Goal: Task Accomplishment & Management: Use online tool/utility

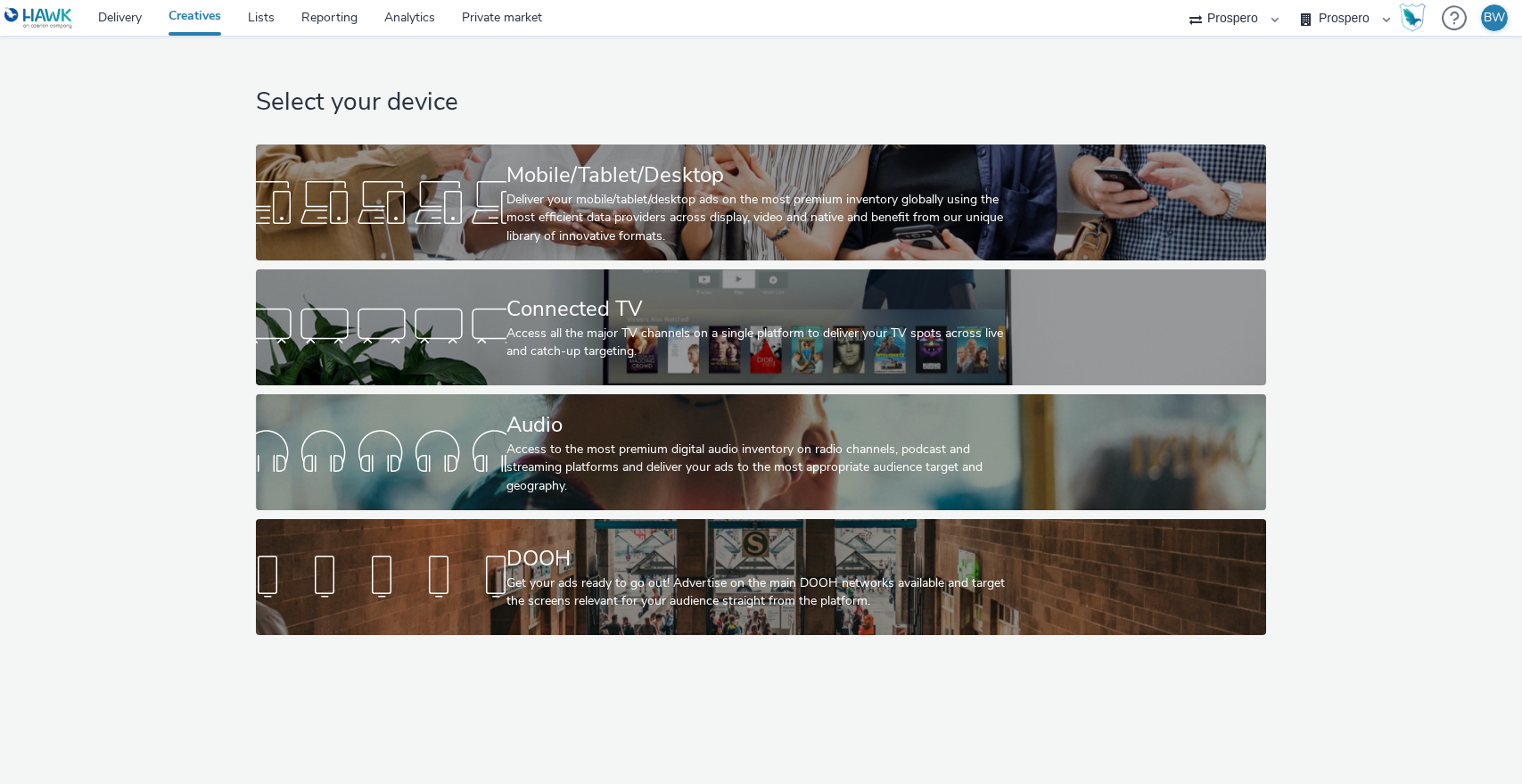
select select "b1b940d3-d05b-48b5-821e-f328c33b988b"
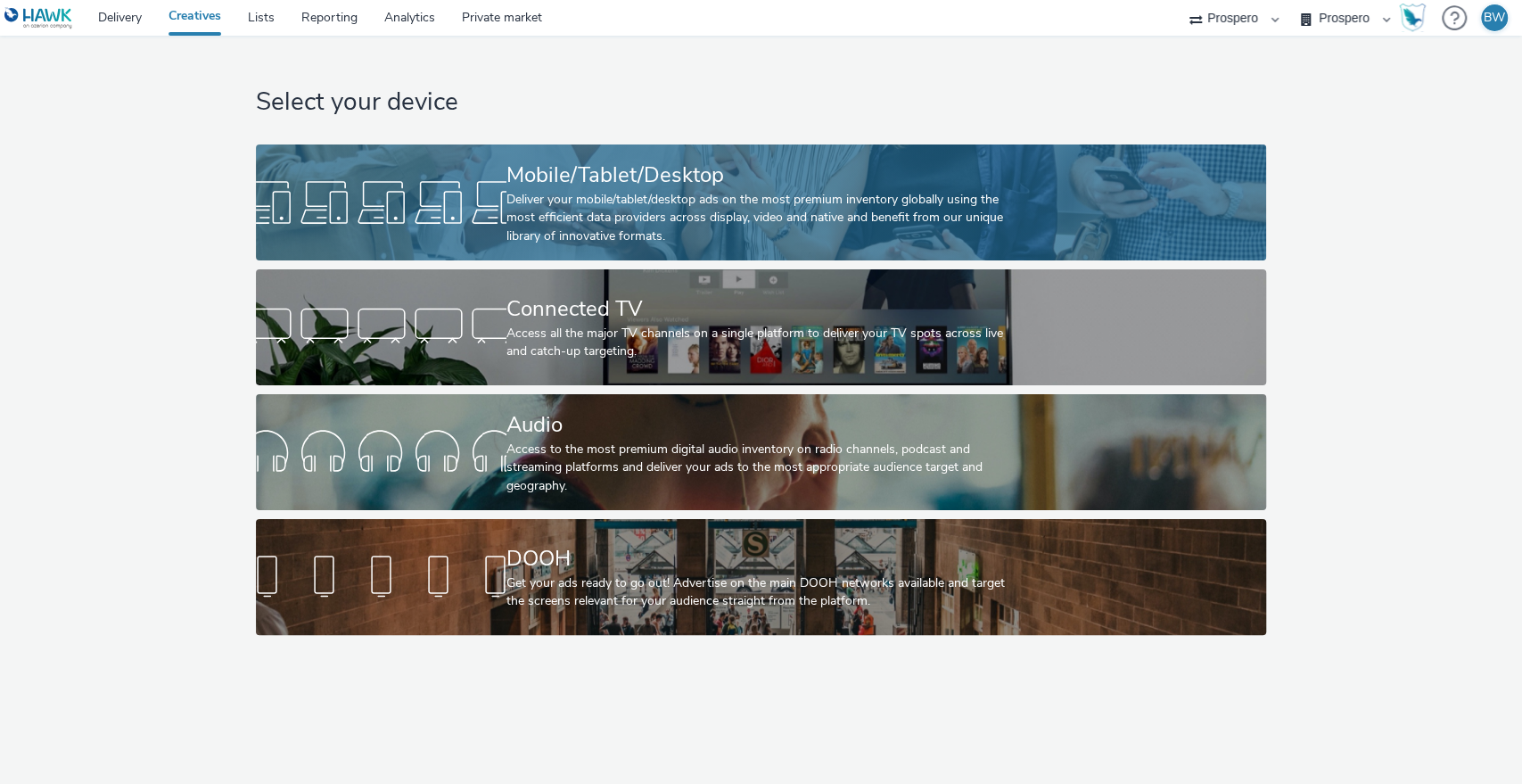
click at [526, 193] on div "Deliver your mobile/tablet/desktop ads on the most premium inventory globally u…" at bounding box center [757, 218] width 502 height 54
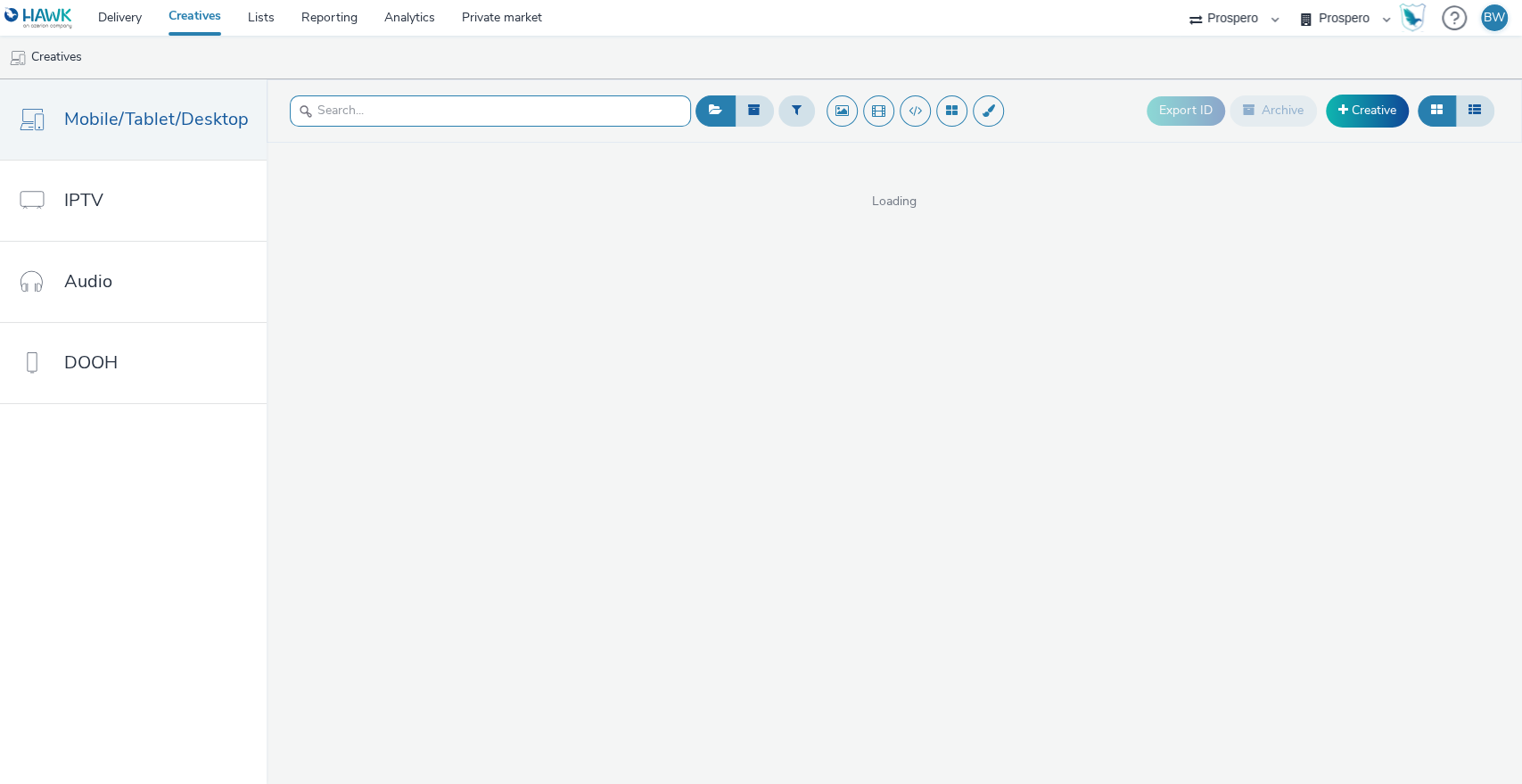
click at [467, 110] on input "text" at bounding box center [490, 110] width 401 height 31
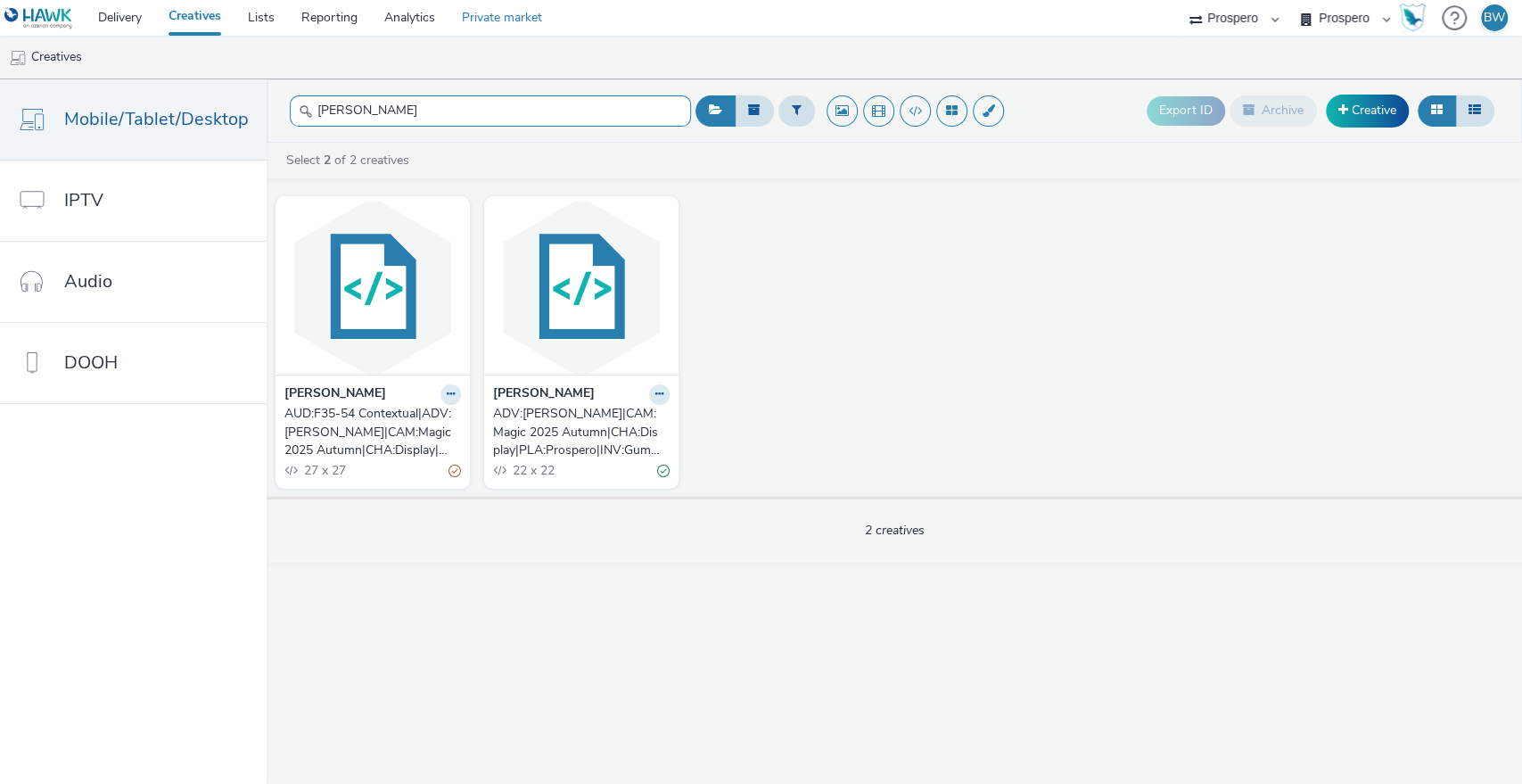
type input "[PERSON_NAME]"
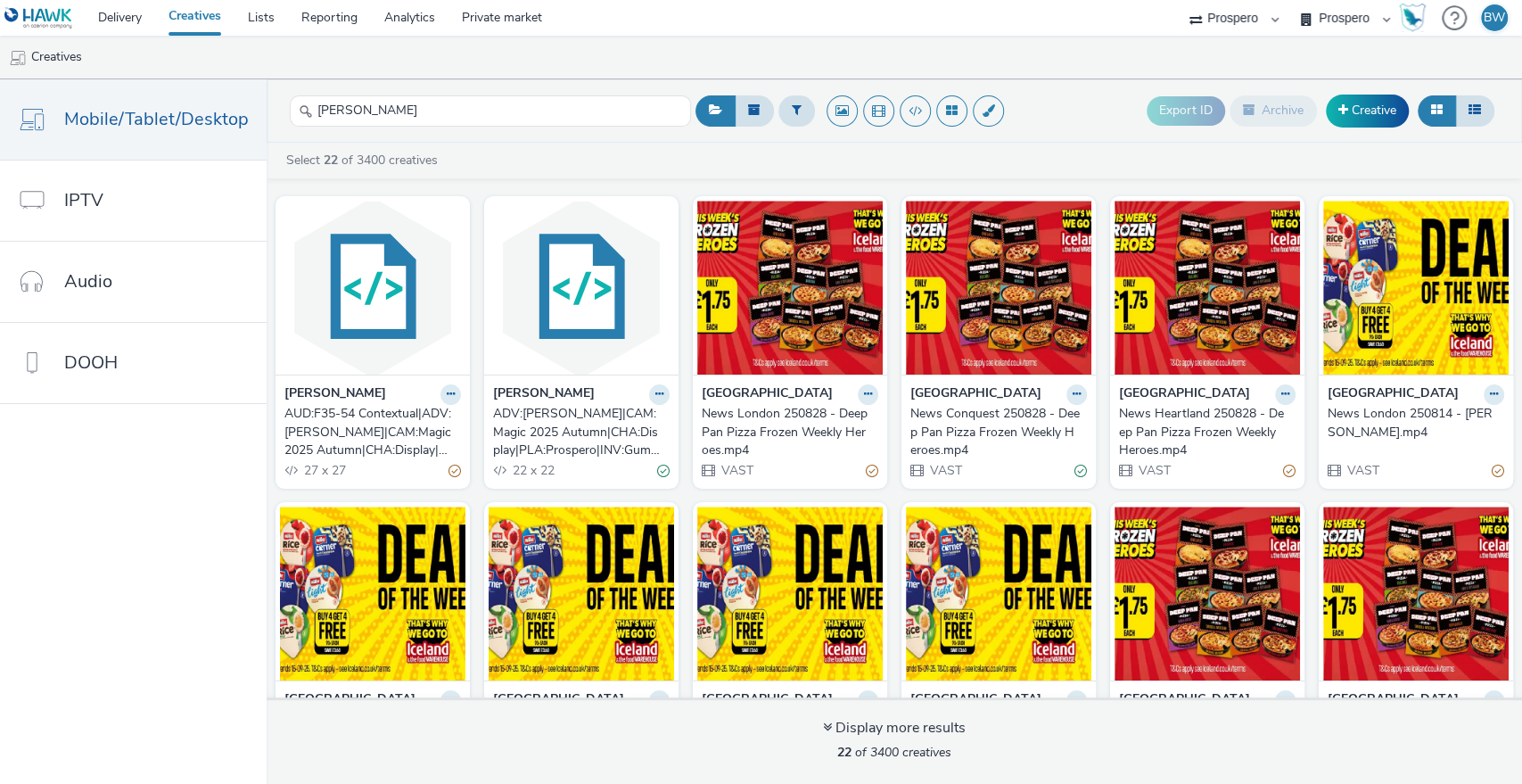
click at [554, 423] on div "ADV:[PERSON_NAME]|CAM:Magic 2025 Autumn|CHA:Display|PLA:Prospero|INV:GumGum|TEC…" at bounding box center [577, 432] width 169 height 54
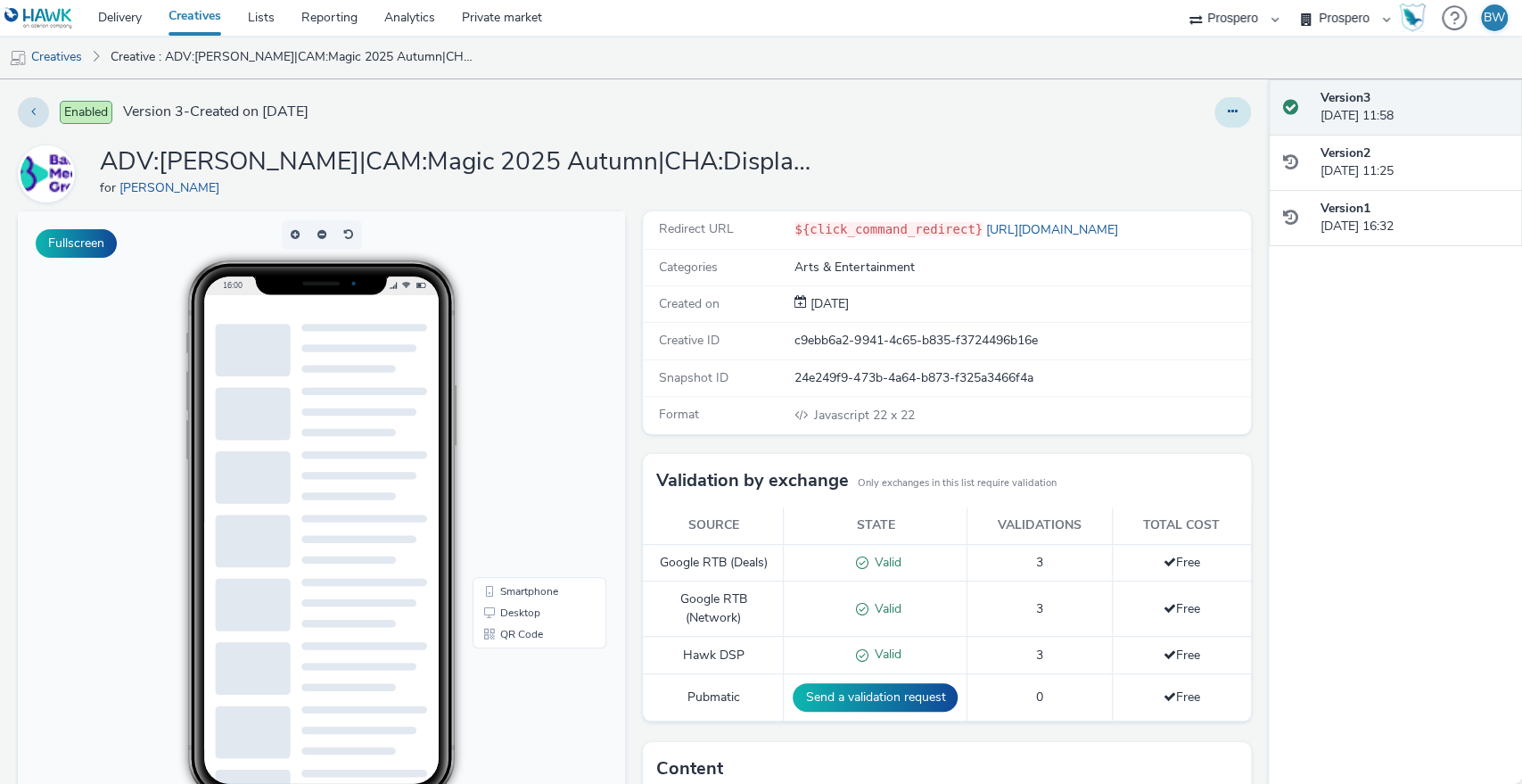
click at [1227, 109] on icon at bounding box center [1232, 111] width 10 height 12
click at [1178, 127] on div "Enabled Version 3 - Created on [DATE] ADV:[PERSON_NAME]|CAM:Magic 2025 Autumn|C…" at bounding box center [634, 431] width 1268 height 704
click at [1214, 119] on button at bounding box center [1232, 112] width 37 height 30
click at [1182, 141] on link "Edit" at bounding box center [1184, 148] width 134 height 36
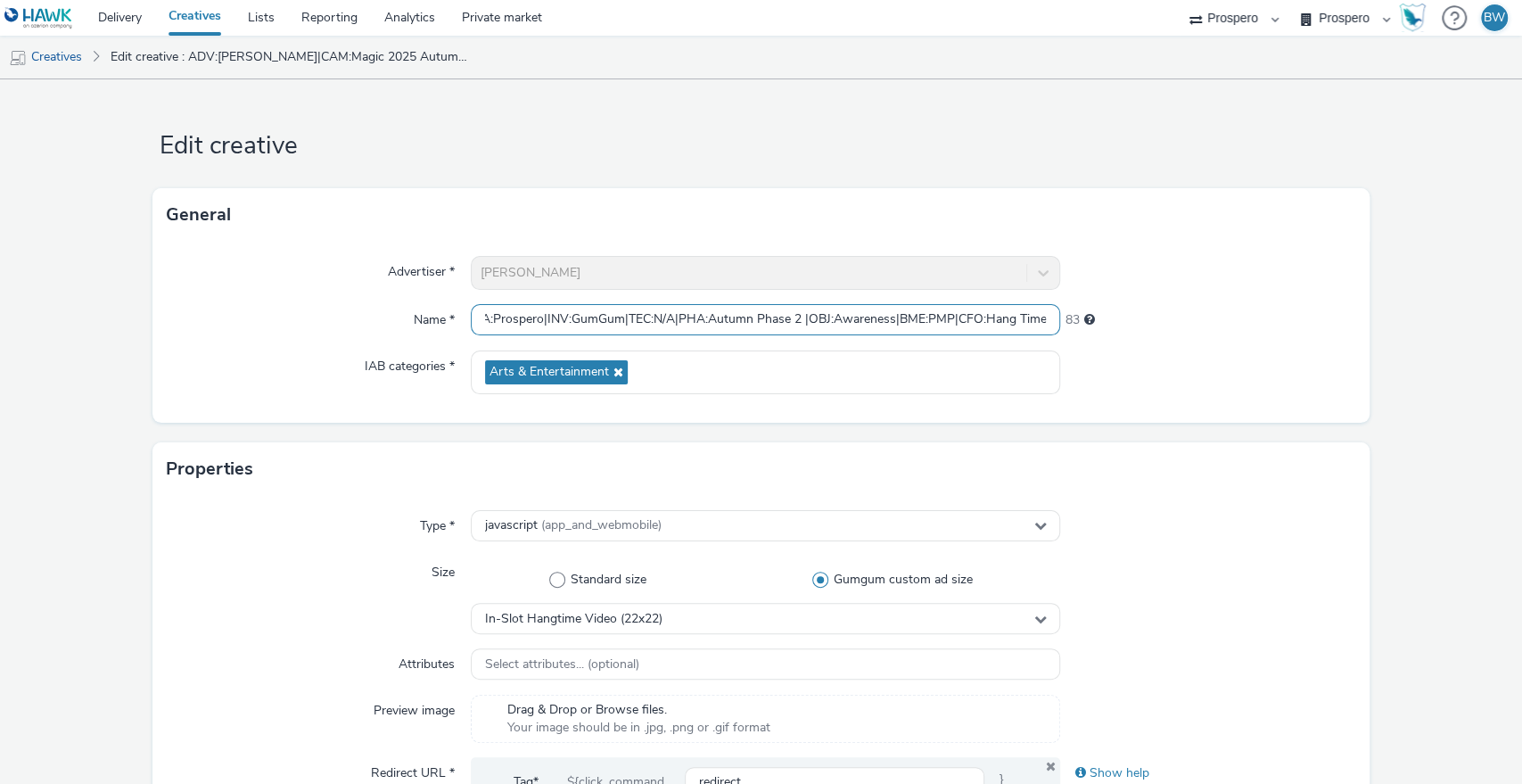
scroll to position [0, 570]
drag, startPoint x: 951, startPoint y: 316, endPoint x: 1110, endPoint y: 320, distance: 158.7
click at [1110, 320] on div "Name * ADV:[PERSON_NAME]|CAM:Magic 2025 Autumn|CHA:Display|PLA:Prospero|INV:Gum…" at bounding box center [761, 320] width 1189 height 32
click at [790, 295] on div "Advertiser * [PERSON_NAME] Name * ADV:[PERSON_NAME]|CAM:Magic 2025 Autumn|CHA:D…" at bounding box center [761, 332] width 1218 height 181
drag, startPoint x: 1120, startPoint y: 338, endPoint x: 1233, endPoint y: 351, distance: 114.0
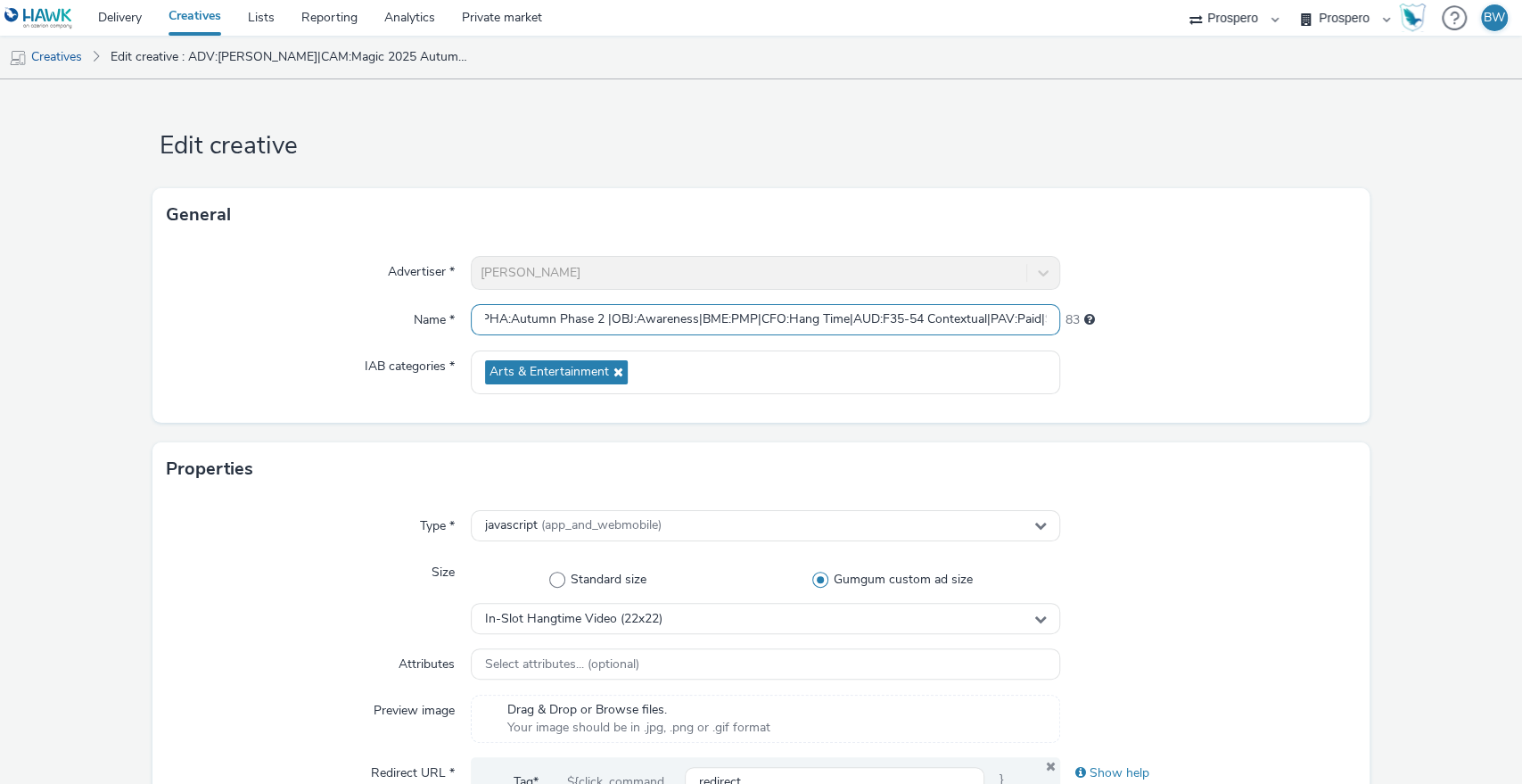
click at [1233, 351] on div "Advertiser * [PERSON_NAME] Name * ADV:[PERSON_NAME]|CAM:Magic 2025 Autumn|CHA:D…" at bounding box center [761, 332] width 1218 height 181
click at [872, 310] on input "ADV:[PERSON_NAME]|CAM:Magic 2025 Autumn|CHA:Display|PLA:Prospero|INV:GumGum|TEC…" at bounding box center [766, 319] width 590 height 31
drag, startPoint x: 688, startPoint y: 316, endPoint x: 780, endPoint y: 323, distance: 92.0
click at [780, 323] on input "ADV:[PERSON_NAME]|CAM:Magic 2025 Autumn|CHA:Display|PLA:Prospero|INV:GumGum|TEC…" at bounding box center [766, 319] width 590 height 31
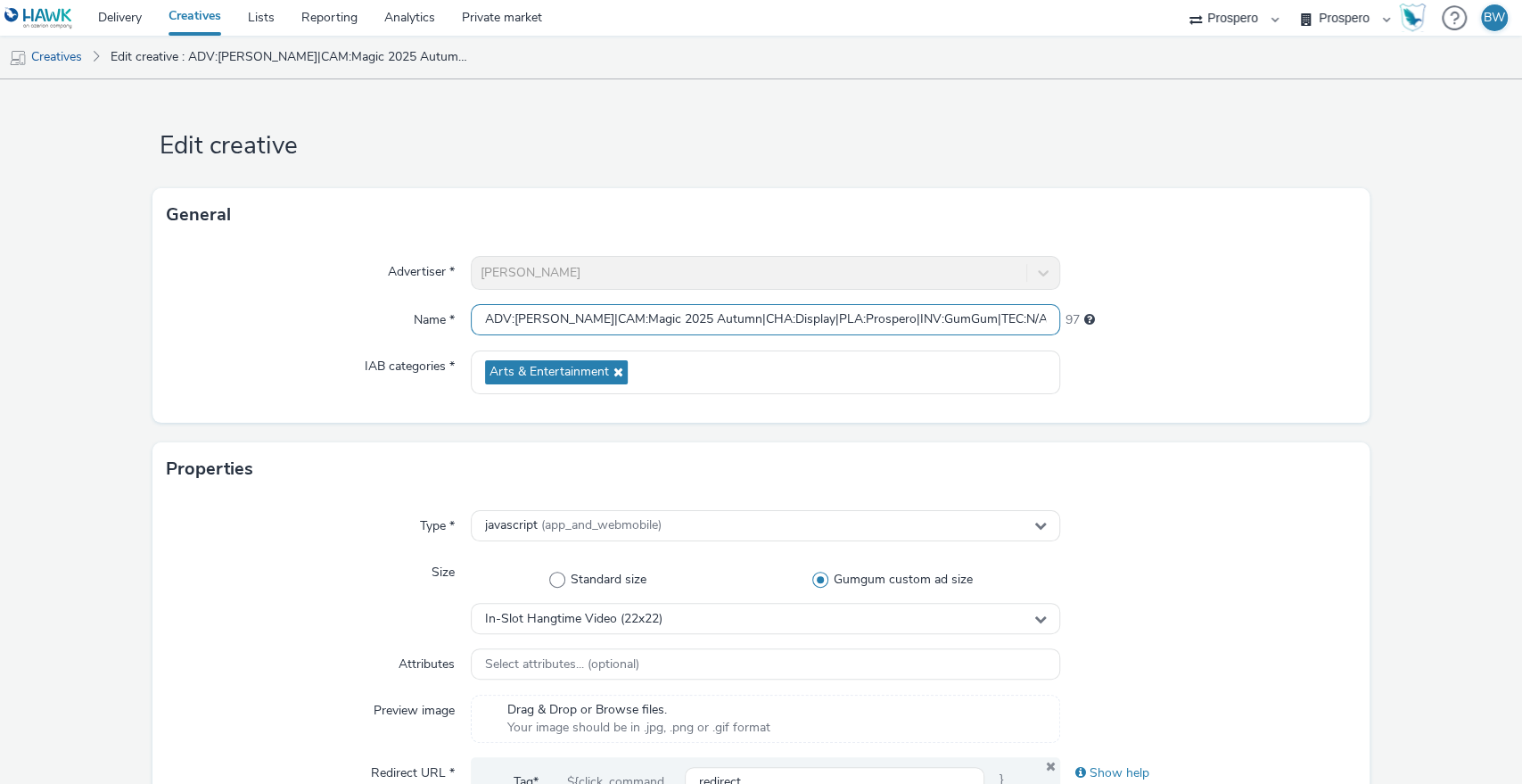
click at [482, 317] on input "ADV:[PERSON_NAME]|CAM:Magic 2025 Autumn|CHA:Display|PLA:Prospero|INV:GumGum|TEC…" at bounding box center [766, 319] width 590 height 31
click at [480, 319] on input "ADV:[PERSON_NAME]|CAM:Magic 2025 Autumn|CHA:Display|PLA:Prospero|INV:GumGum|TEC…" at bounding box center [766, 319] width 590 height 31
drag, startPoint x: 558, startPoint y: 323, endPoint x: 604, endPoint y: 327, distance: 46.6
click at [604, 327] on input "ADV:[PERSON_NAME]|CAM:Magic 2025 Autumn|CHA:Display|PLA:Prospero|INV:GumGum|TEC…" at bounding box center [766, 319] width 590 height 31
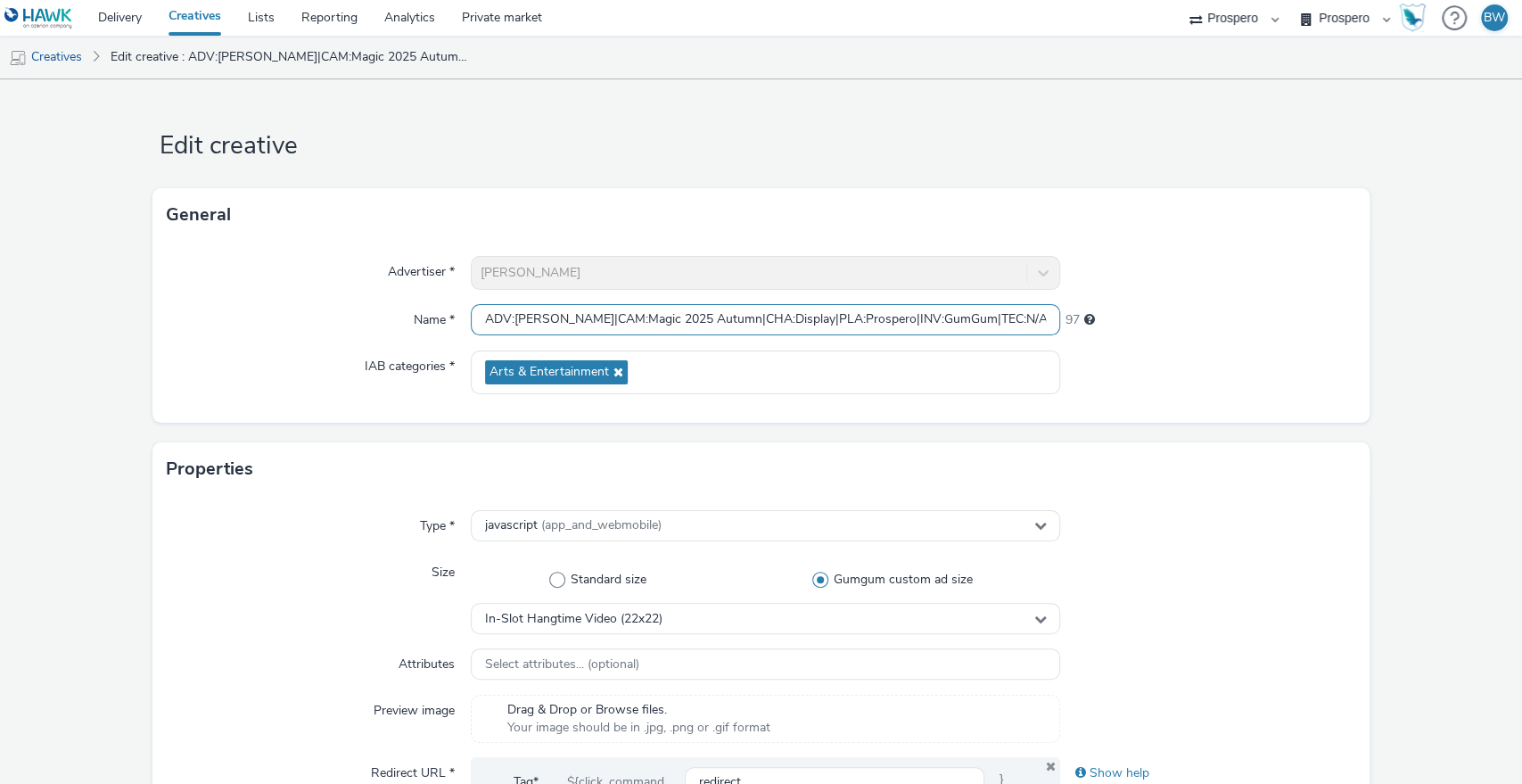
click at [604, 327] on input "ADV:[PERSON_NAME]|CAM:Magic 2025 Autumn|CHA:Display|PLA:Prospero|INV:GumGum|TEC…" at bounding box center [766, 319] width 590 height 31
click at [546, 317] on input "ADV:[PERSON_NAME]|CAM:Magic 2025 Autumn|CHA:Display|PLA:Prospero|INV:GumGum|TEC…" at bounding box center [766, 319] width 590 height 31
paste input "FO:Hang Time|C"
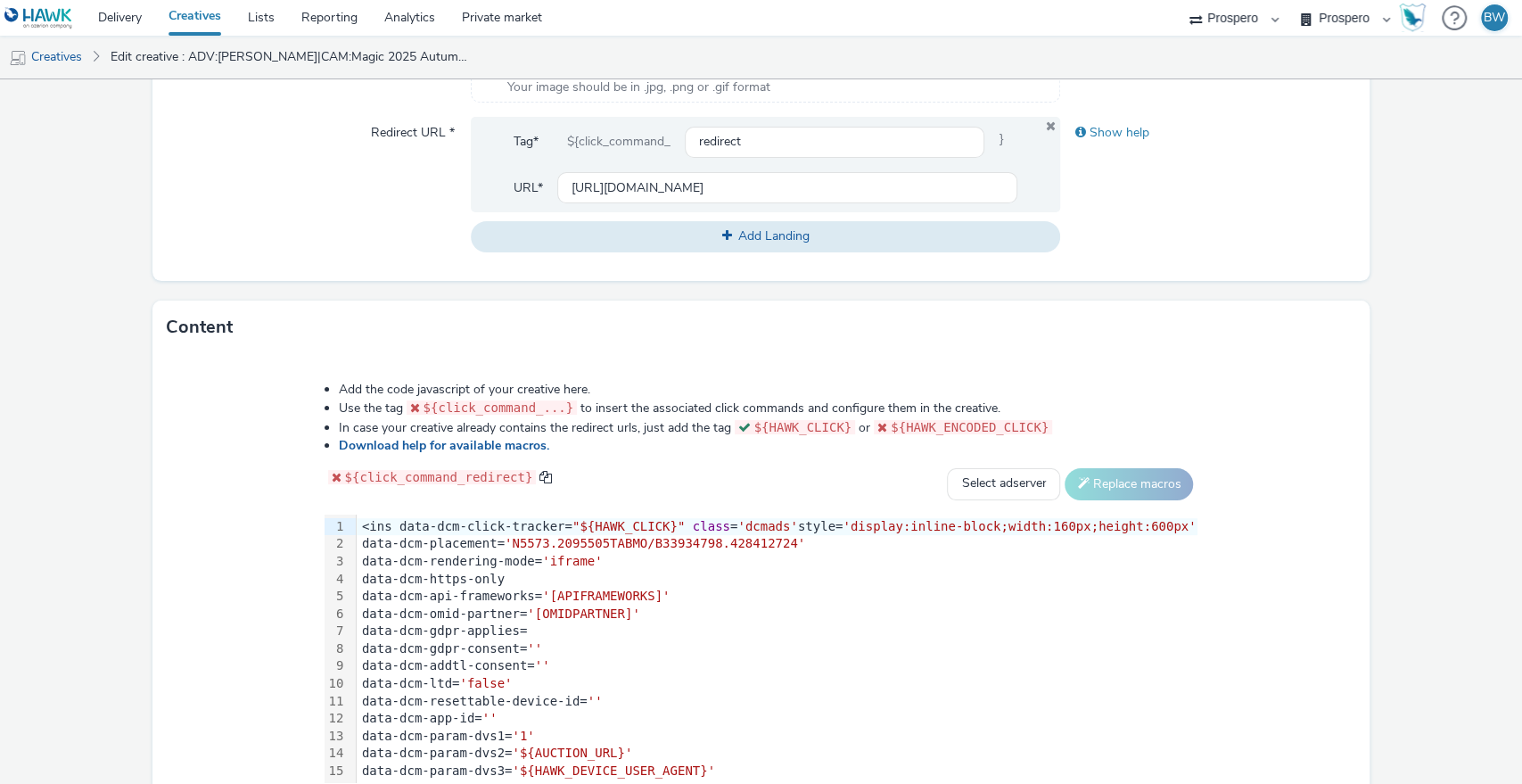
scroll to position [756, 0]
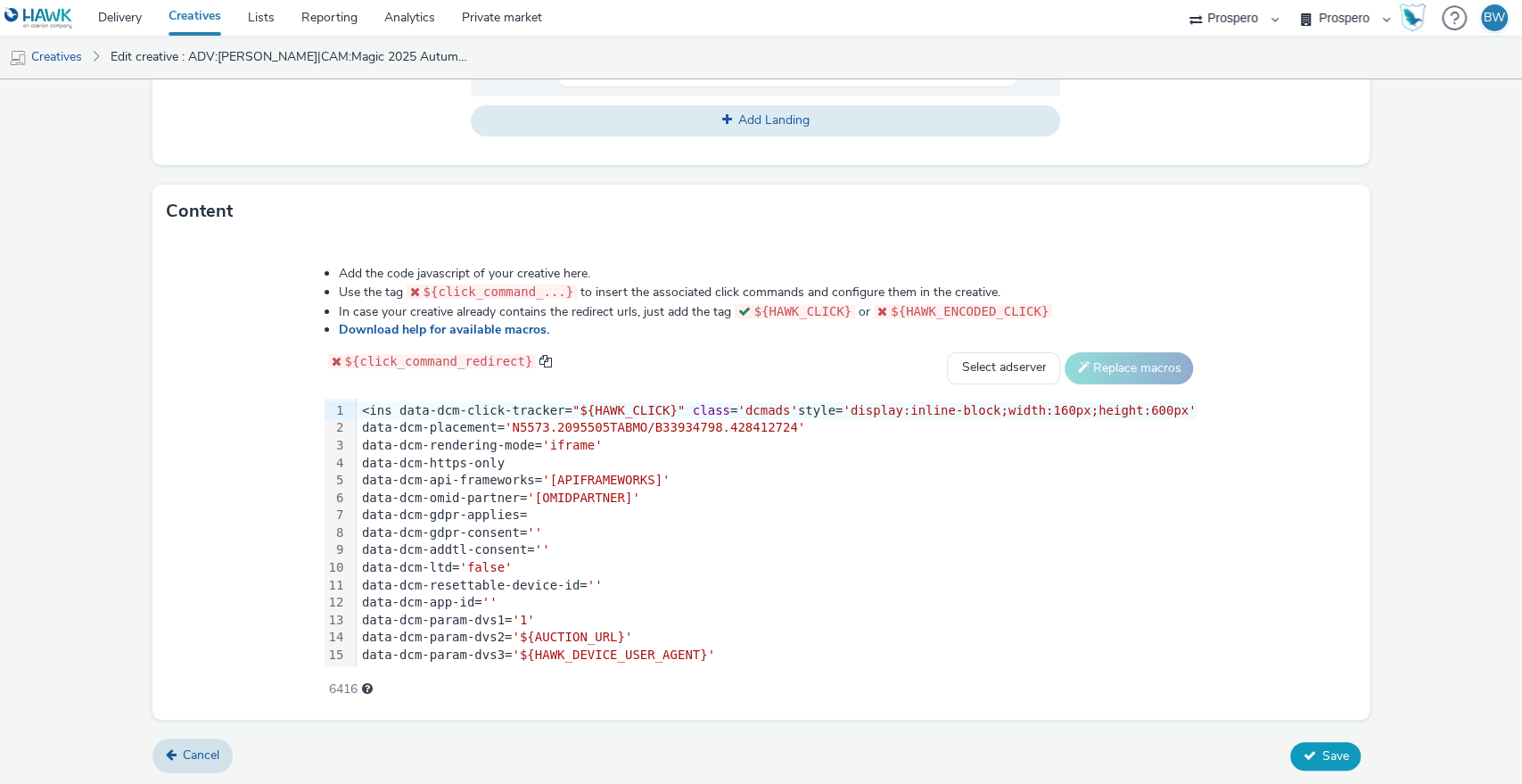
type input "ADV:[PERSON_NAME]|CFO:Hang Time|CAM:Magic 2025 Autumn|CHA:Display|PLA:Prospero|…"
click at [1302, 753] on icon at bounding box center [1308, 755] width 12 height 12
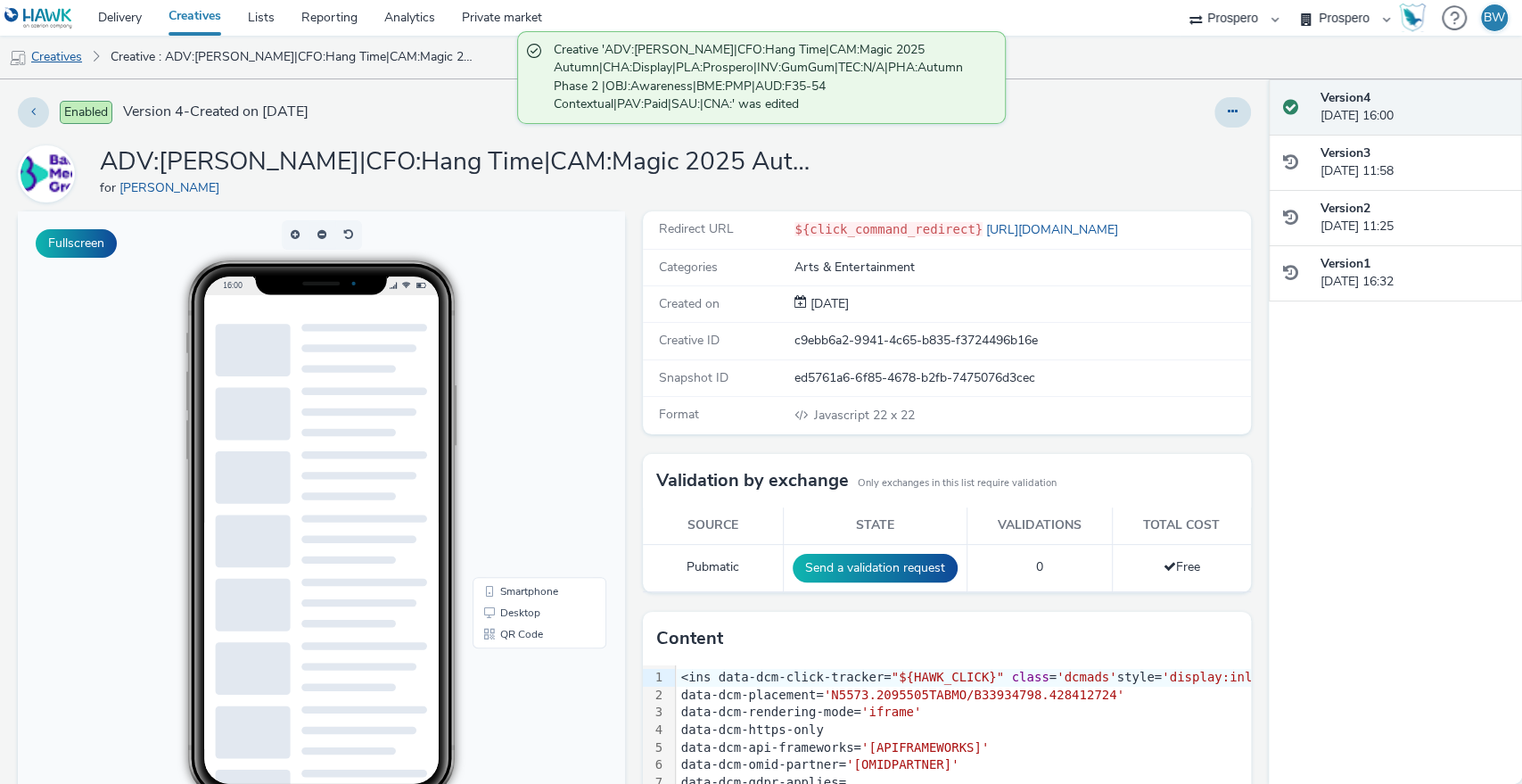
click at [72, 55] on link "Creatives" at bounding box center [45, 57] width 91 height 43
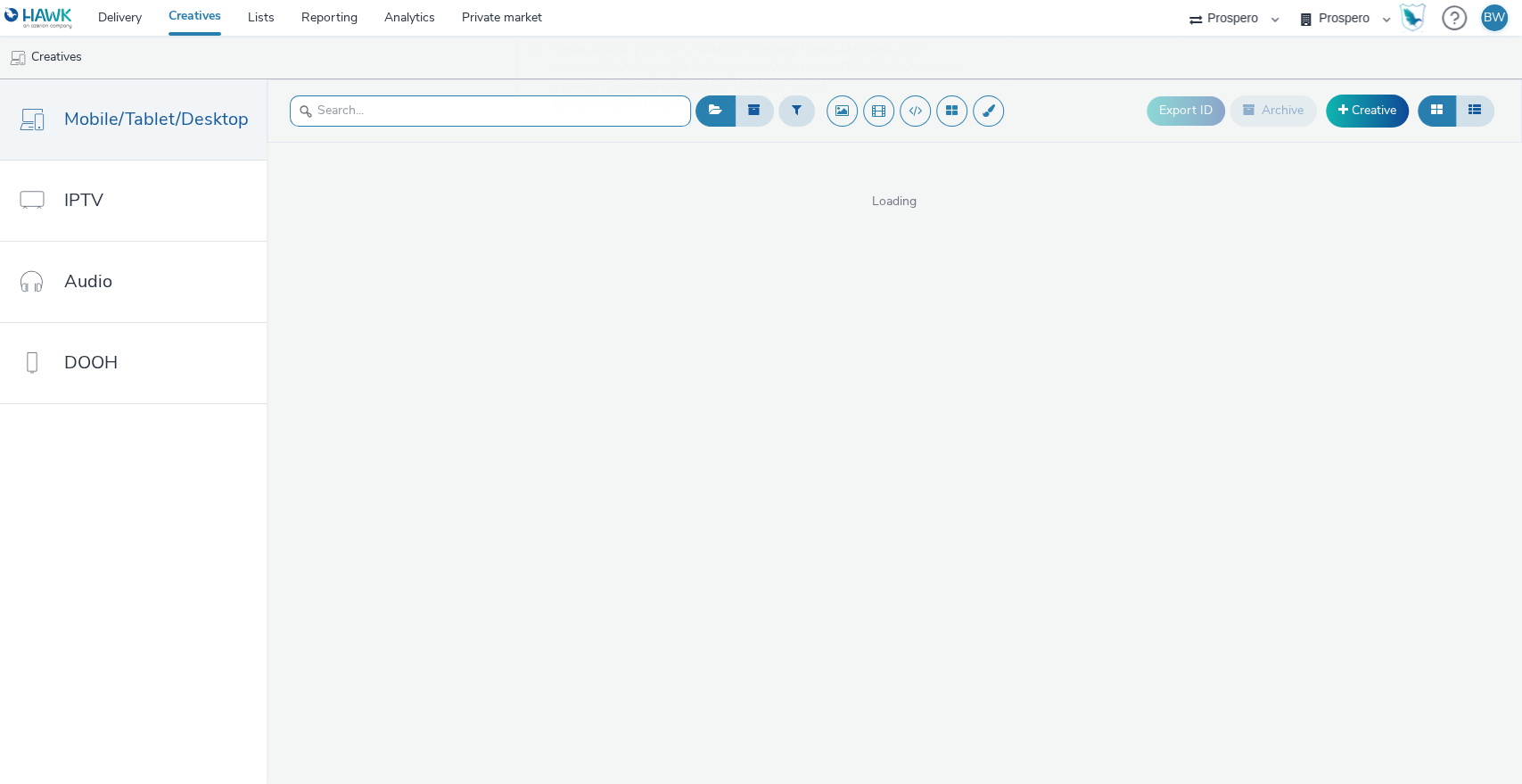
click at [423, 127] on div at bounding box center [490, 111] width 401 height 44
click at [423, 119] on input "text" at bounding box center [490, 110] width 401 height 31
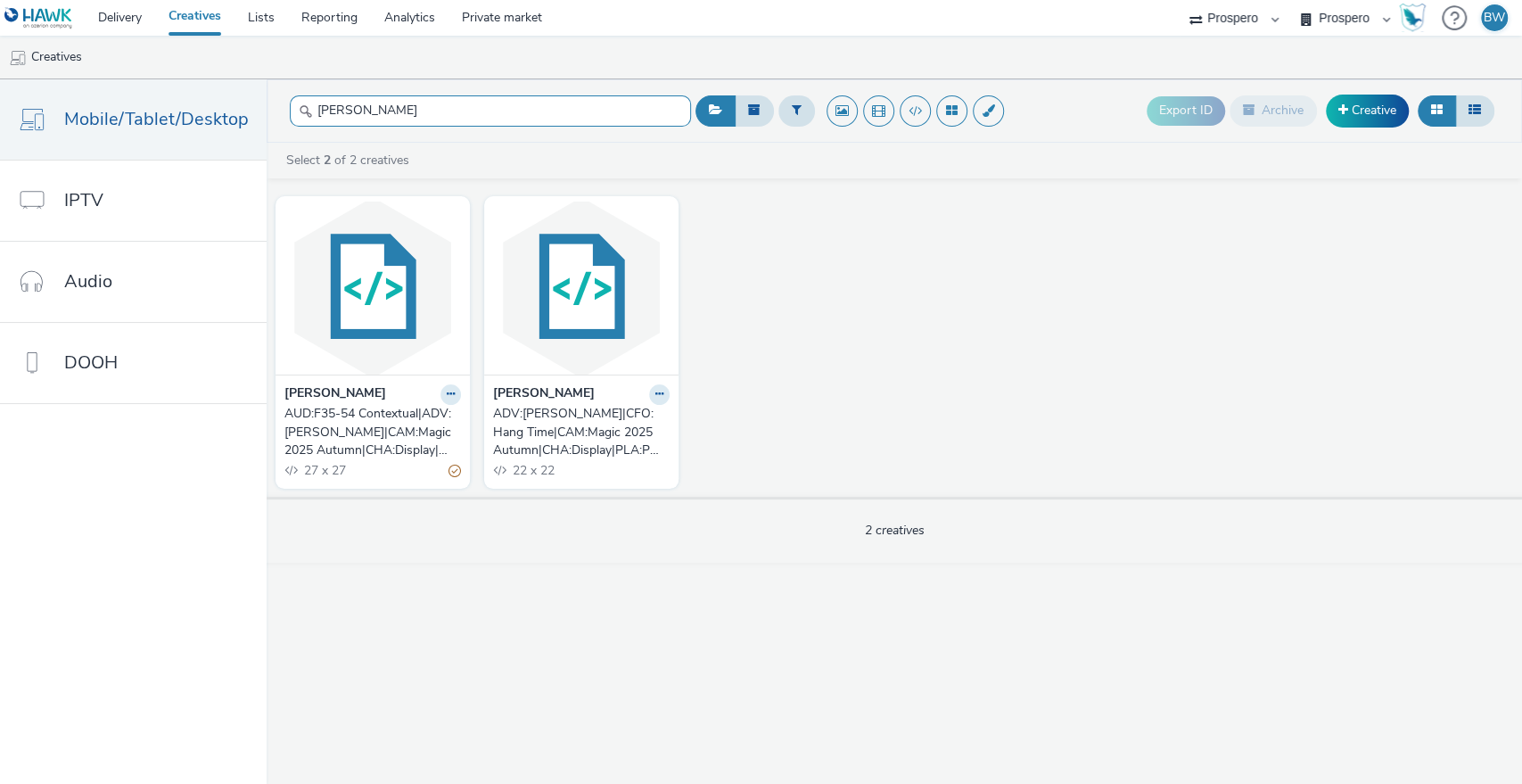
type input "[PERSON_NAME]"
click at [375, 429] on div "AUD:F35-54 Contextual|ADV:[PERSON_NAME]|CAM:Magic 2025 Autumn|CHA:Display|PLA:P…" at bounding box center [368, 432] width 169 height 54
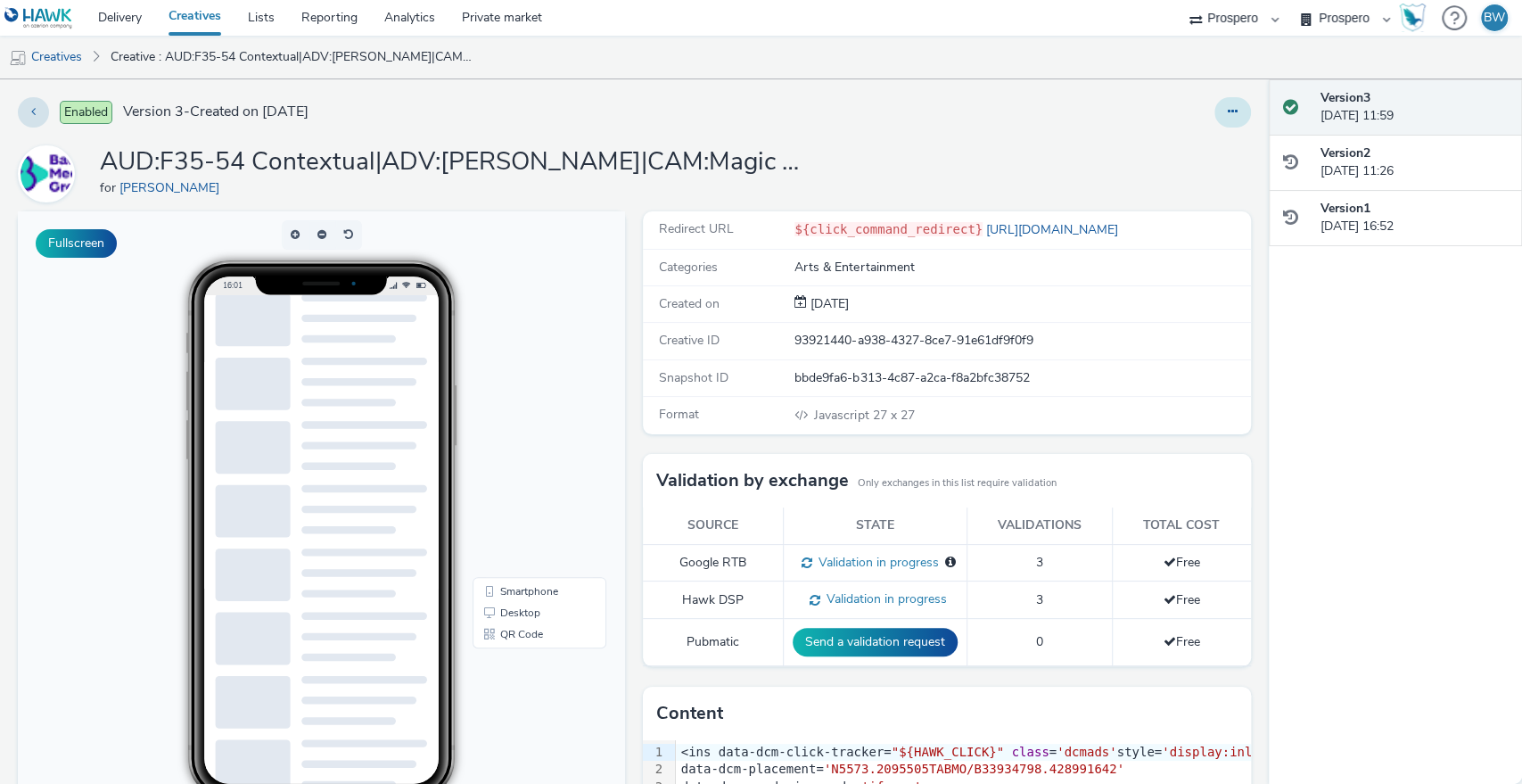
click at [1227, 111] on button at bounding box center [1232, 112] width 37 height 30
click at [1195, 139] on link "Edit" at bounding box center [1184, 148] width 134 height 36
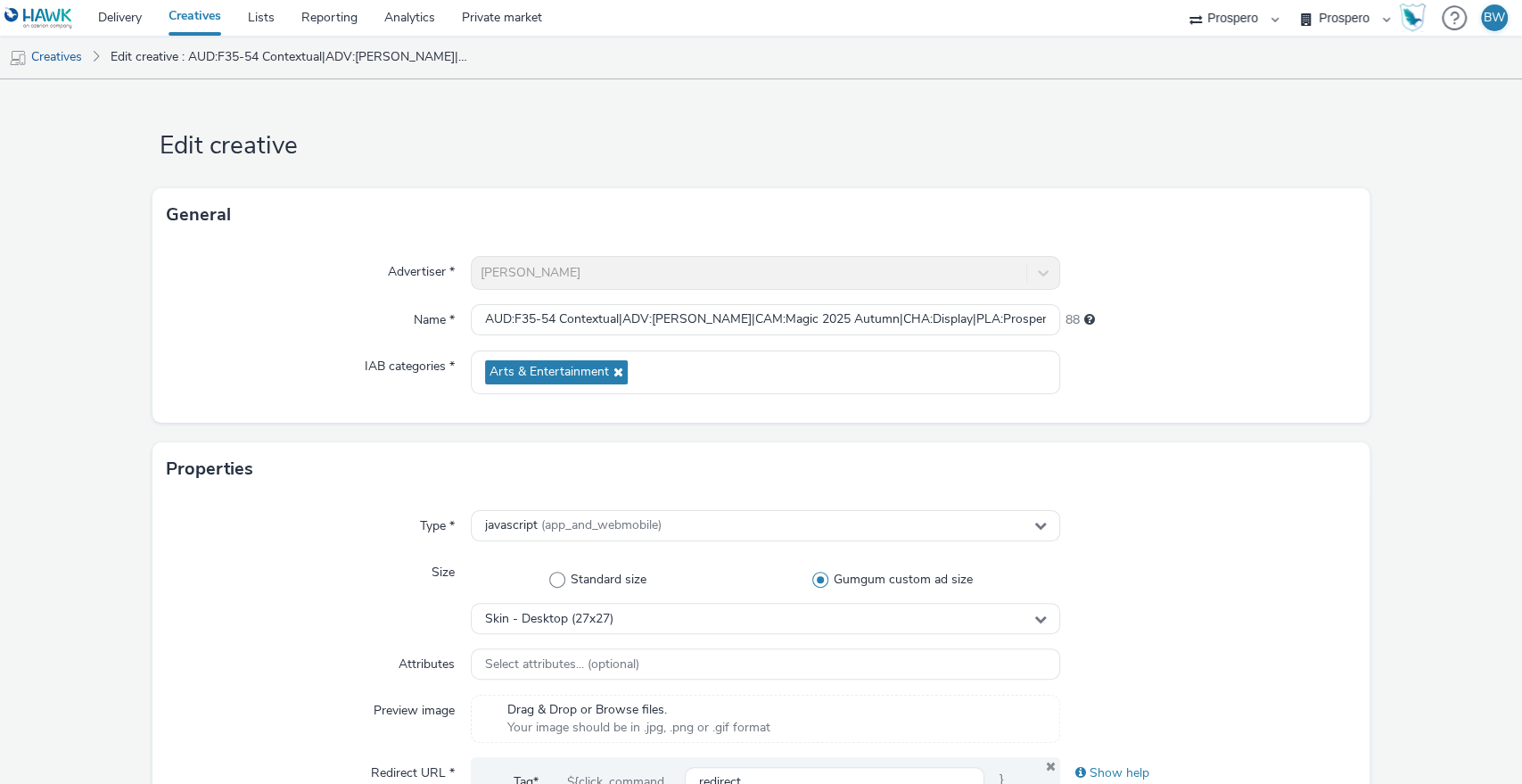
scroll to position [756, 0]
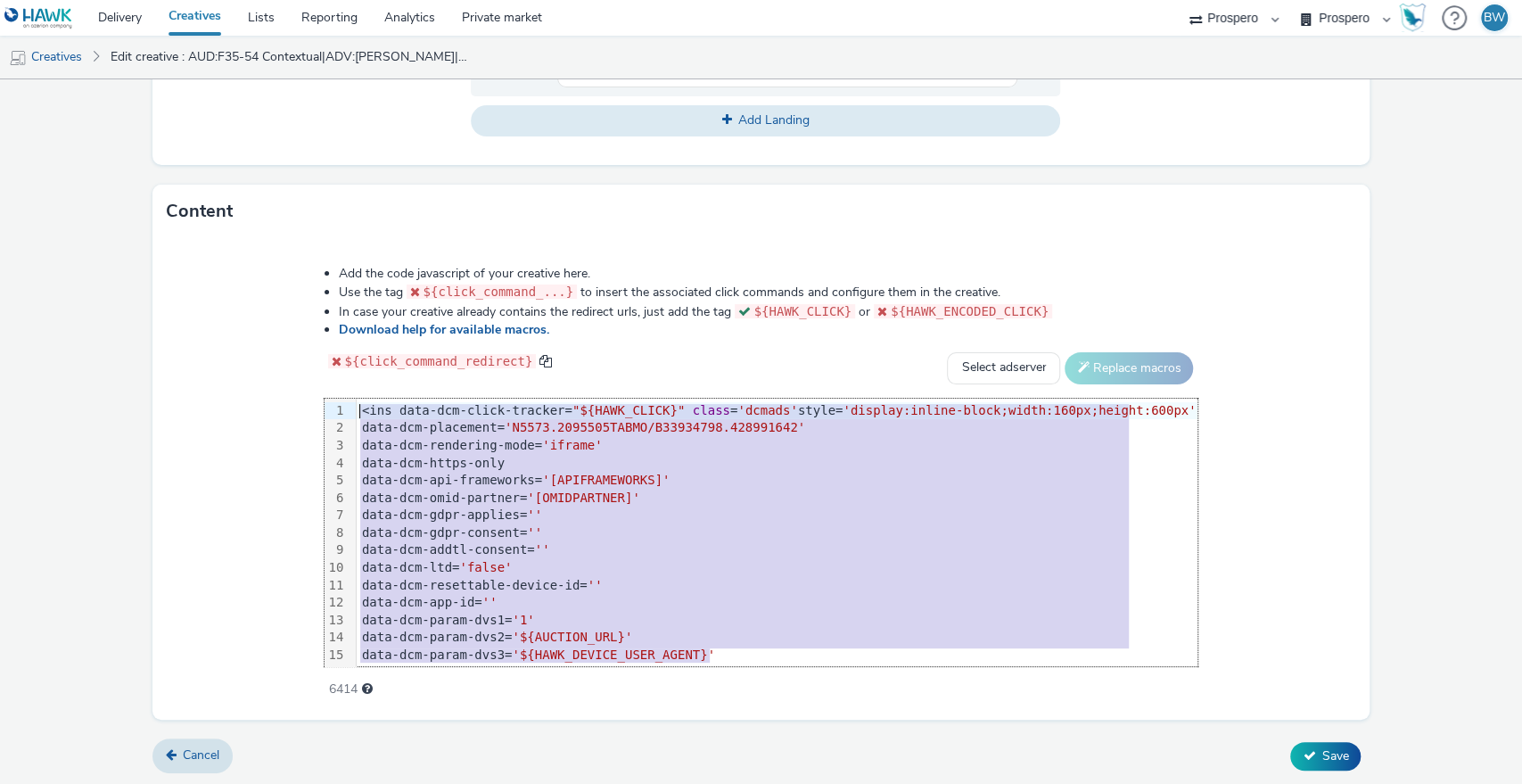
drag, startPoint x: 767, startPoint y: 656, endPoint x: 286, endPoint y: 365, distance: 562.2
click at [286, 365] on div "Add the code javascript of your creative here. Use the tag ${click_command_...}…" at bounding box center [761, 471] width 1002 height 439
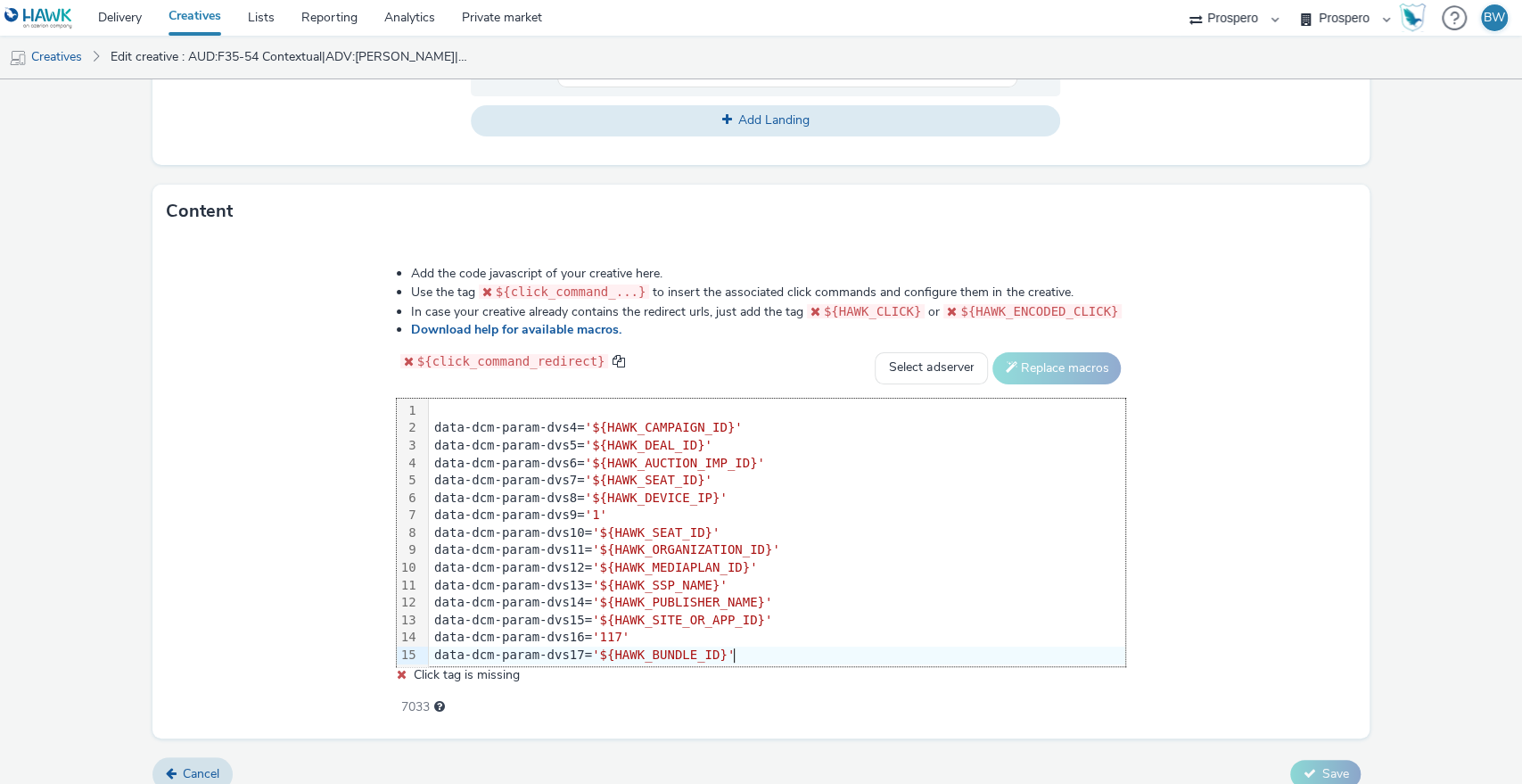
click at [746, 652] on div "data-dcm-param-dvs17= '${HAWK_BUNDLE_ID}'" at bounding box center [777, 655] width 696 height 18
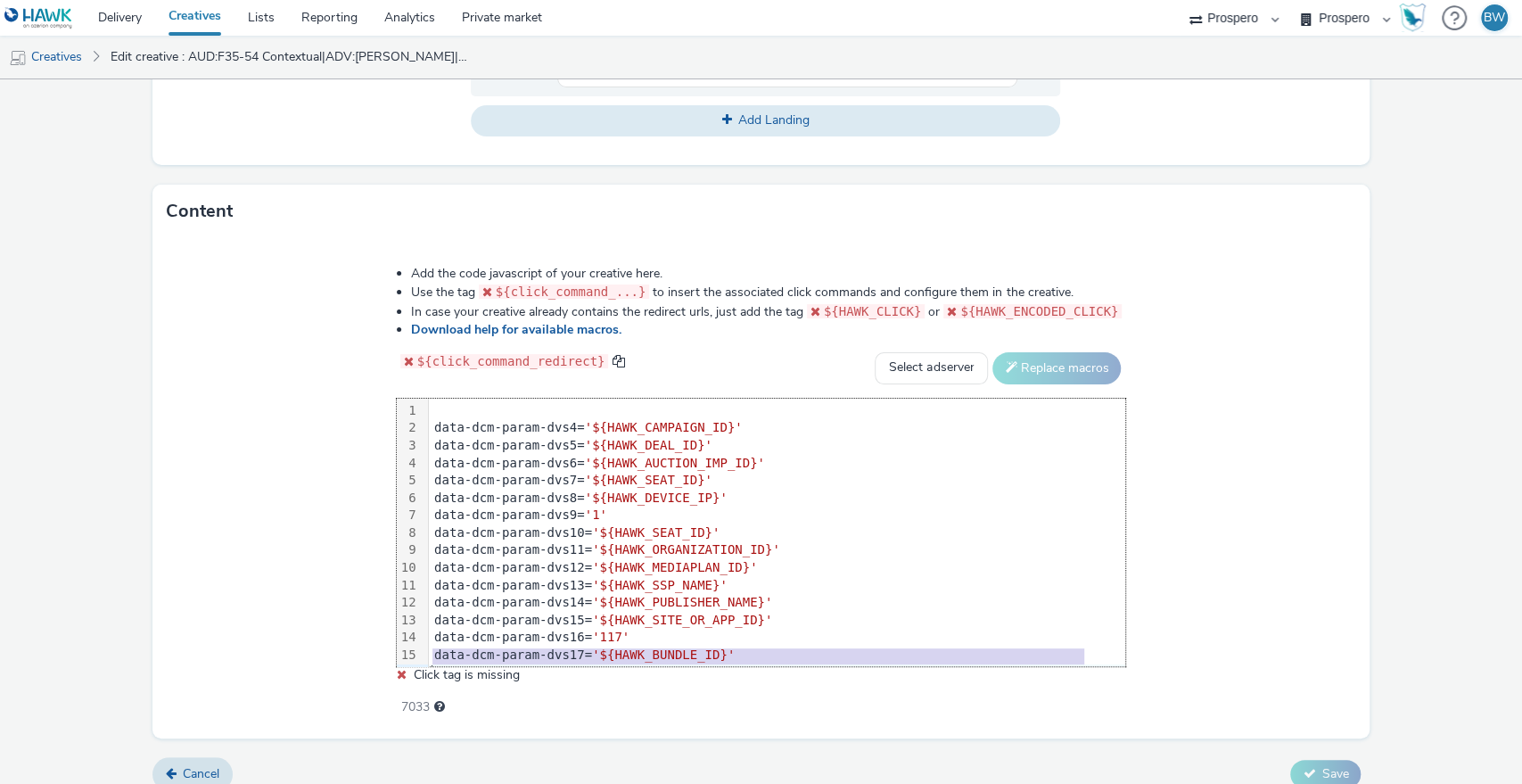
click at [746, 652] on div "data-dcm-param-dvs17= '${HAWK_BUNDLE_ID}'" at bounding box center [777, 655] width 696 height 18
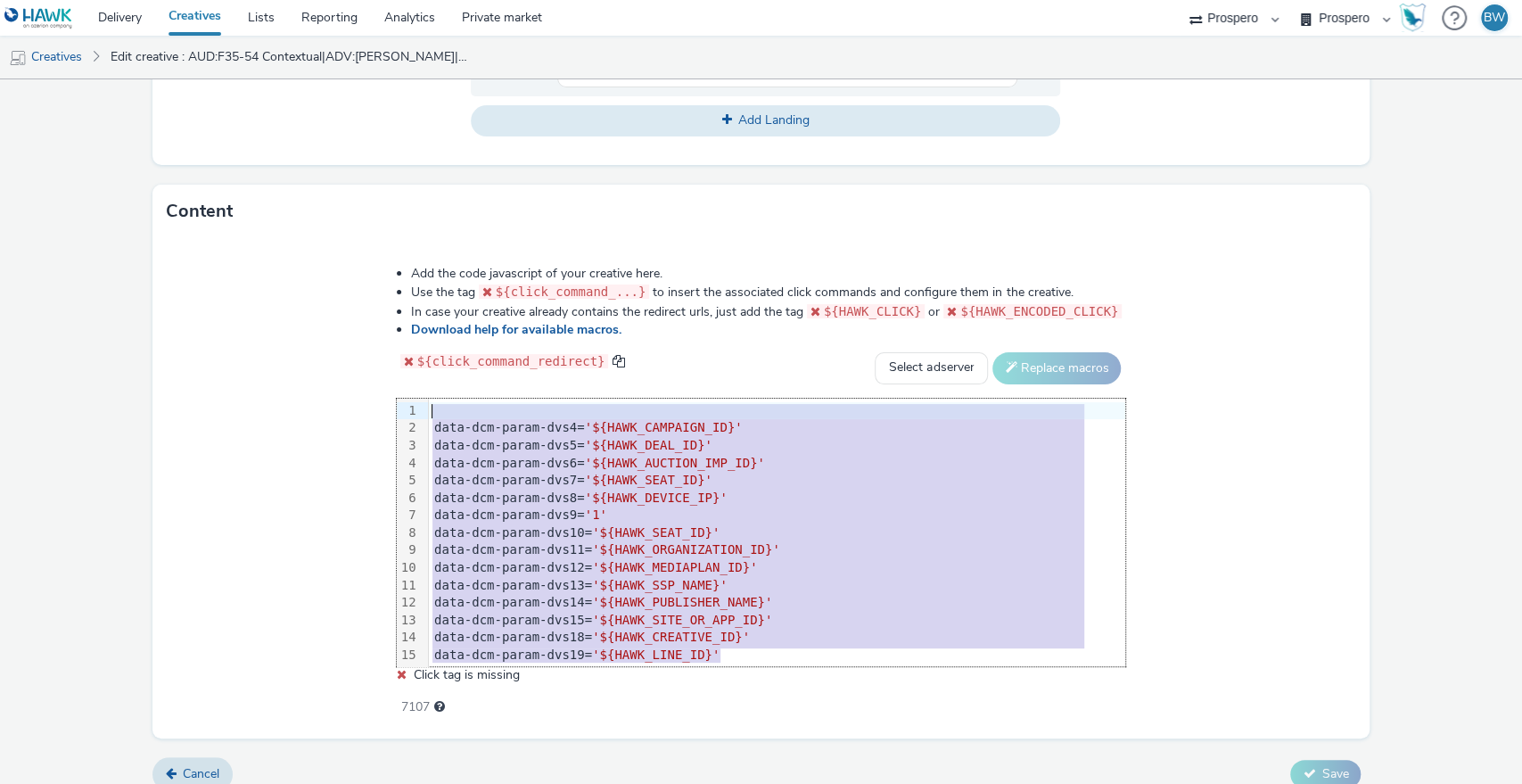
drag, startPoint x: 746, startPoint y: 652, endPoint x: 394, endPoint y: 209, distance: 565.2
click at [394, 209] on div "Content Add the code javascript of your creative here. Use the tag ${click_comm…" at bounding box center [761, 462] width 1218 height 554
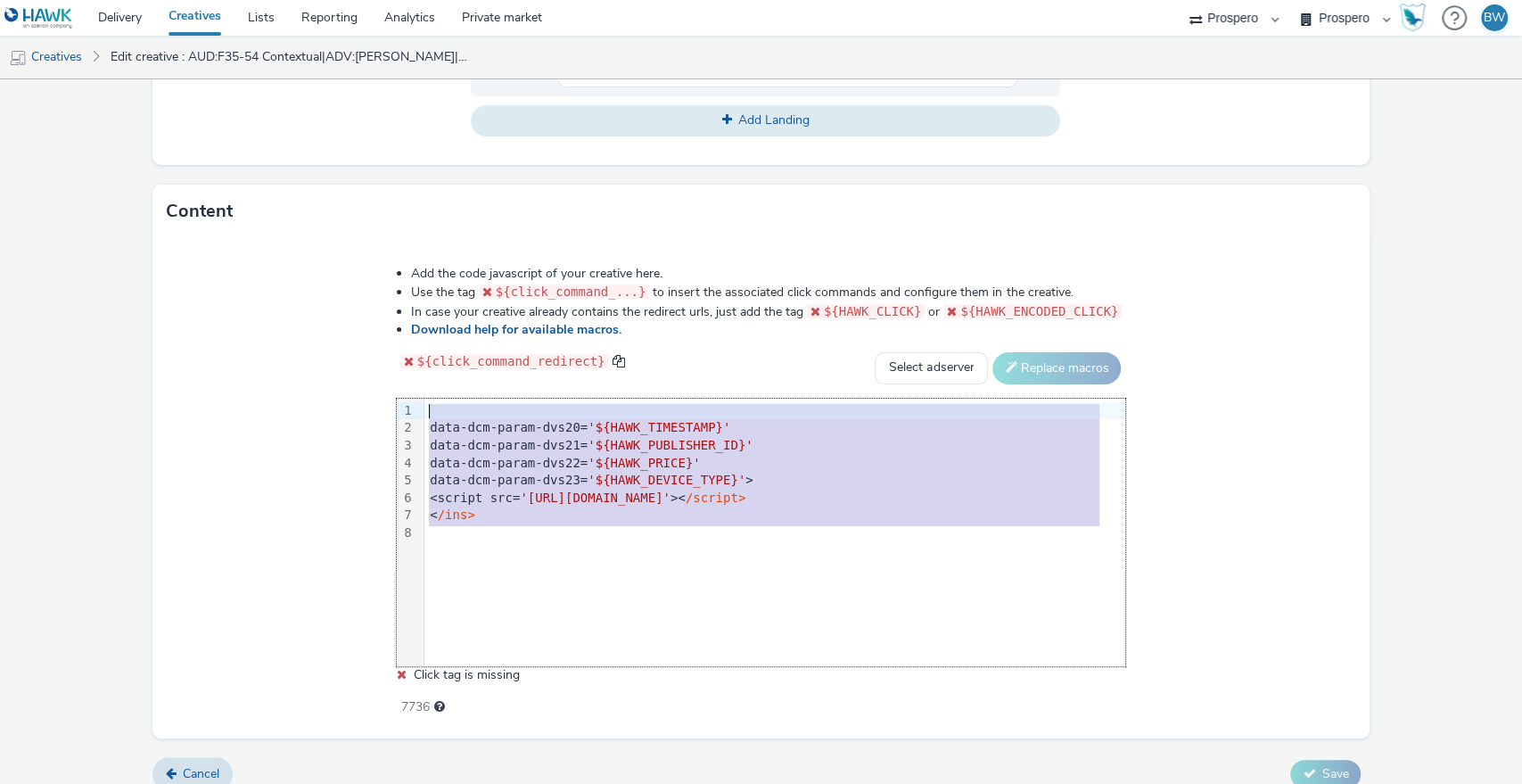
drag, startPoint x: 516, startPoint y: 549, endPoint x: 396, endPoint y: 363, distance: 221.8
click at [396, 363] on div "Add the code javascript of your creative here. Use the tag ${click_command_...}…" at bounding box center [760, 480] width 857 height 457
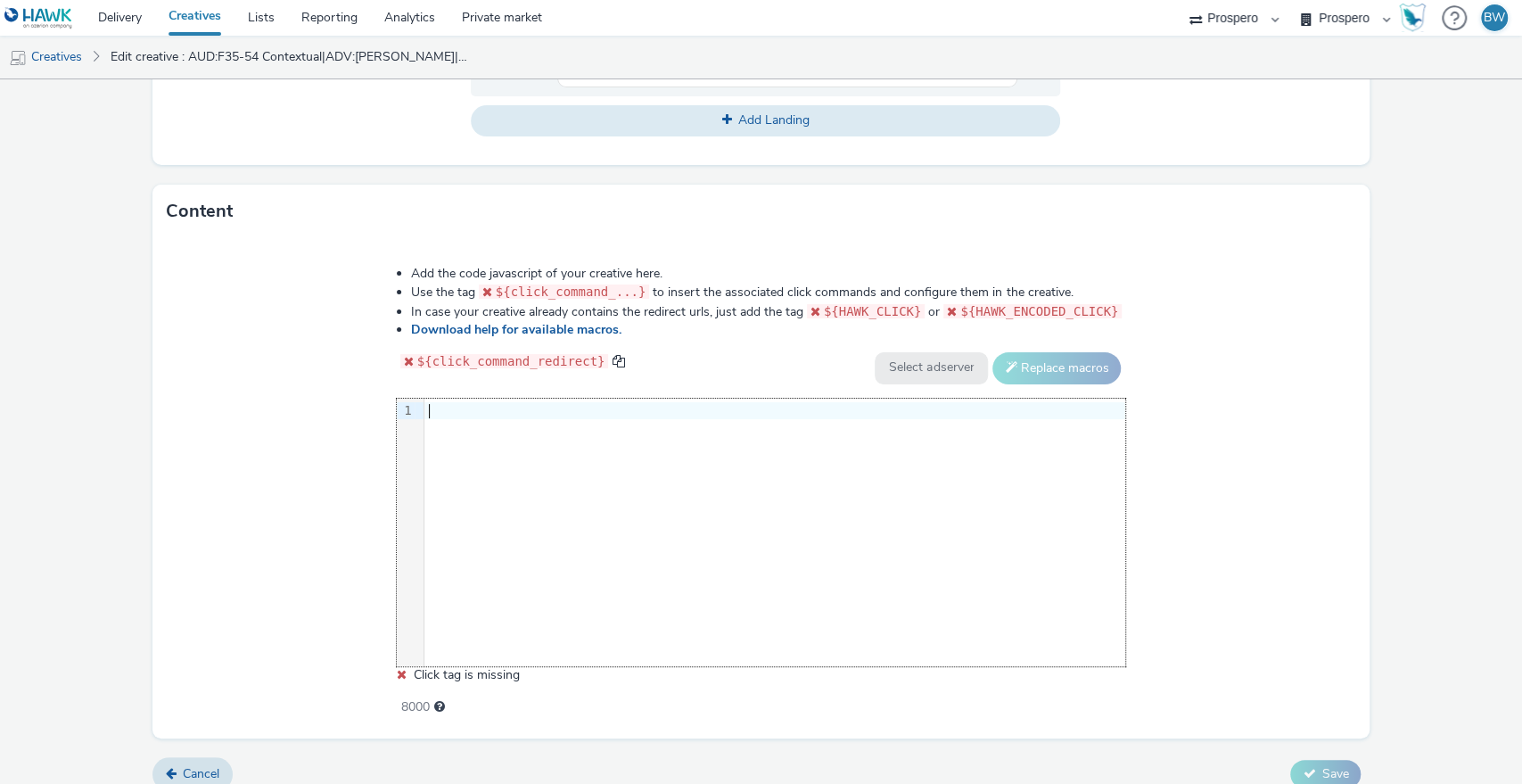
click at [513, 437] on div "9 1 ›" at bounding box center [761, 531] width 729 height 267
click at [539, 611] on div "9 1 ›" at bounding box center [761, 531] width 729 height 267
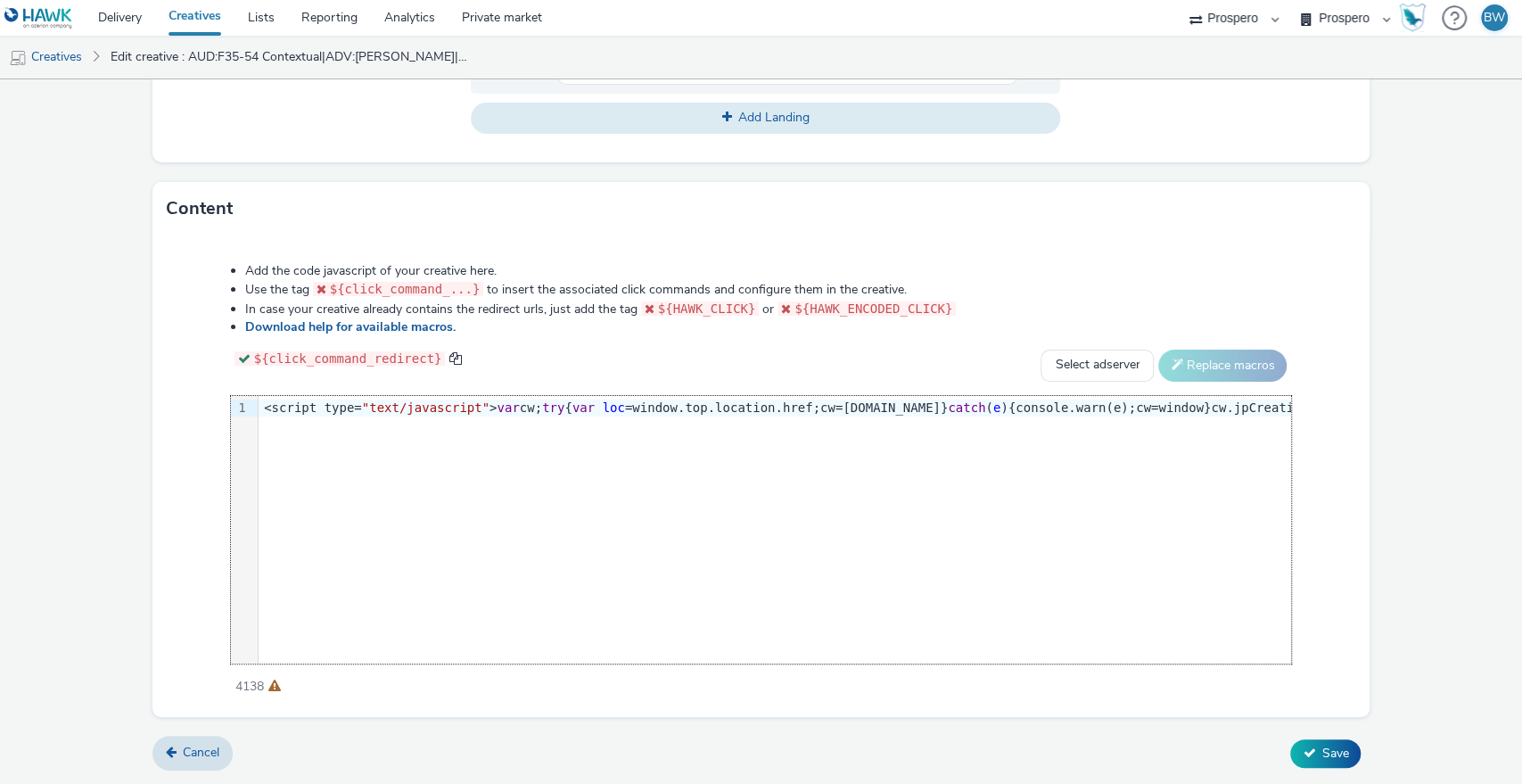
scroll to position [0, 25484]
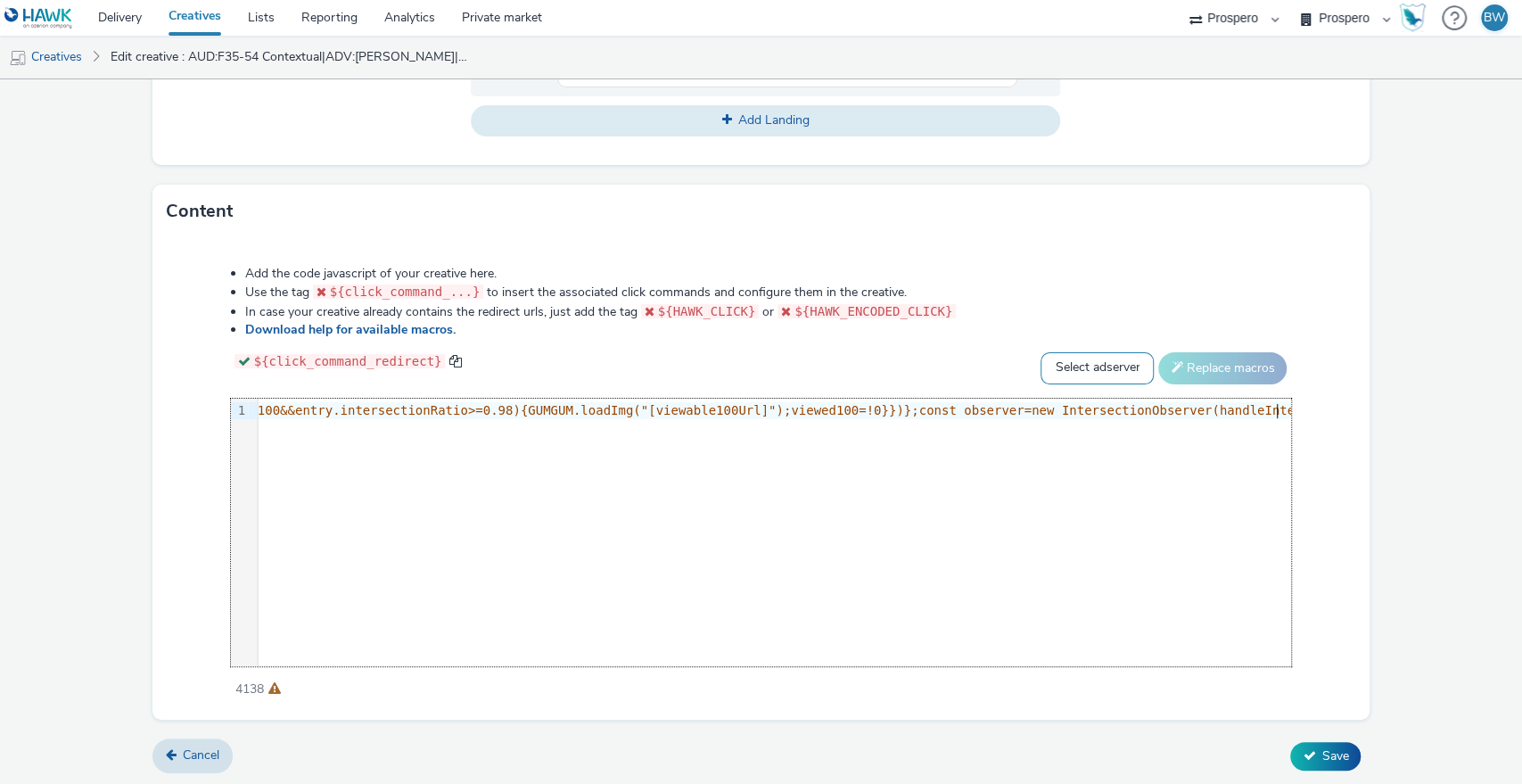
click at [1067, 361] on select "Select adserver Sizmek DCM Adform Sting" at bounding box center [1096, 368] width 113 height 32
click at [742, 475] on div "9 1 › <script type= "text/javascript" > var cw; try { var loc =window.top.locat…" at bounding box center [761, 531] width 1061 height 267
click at [1053, 375] on select "Select adserver Sizmek DCM Adform Sting" at bounding box center [1096, 368] width 113 height 32
click at [861, 488] on div "9 1 › <script type= "text/javascript" > var cw; try { var loc =window.top.locat…" at bounding box center [761, 531] width 1061 height 267
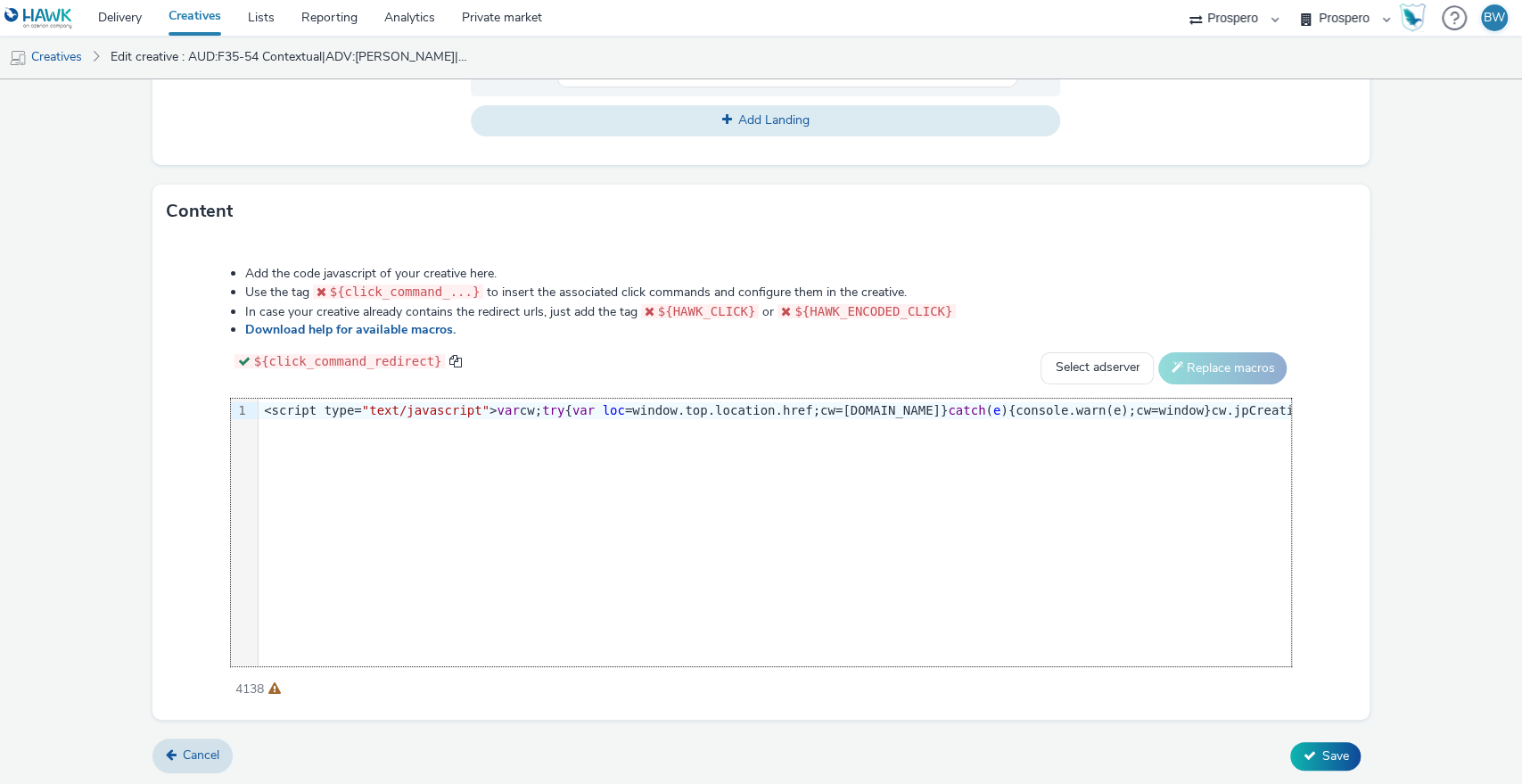
click at [1056, 374] on select "Select adserver Sizmek DCM Adform Sting" at bounding box center [1096, 368] width 113 height 32
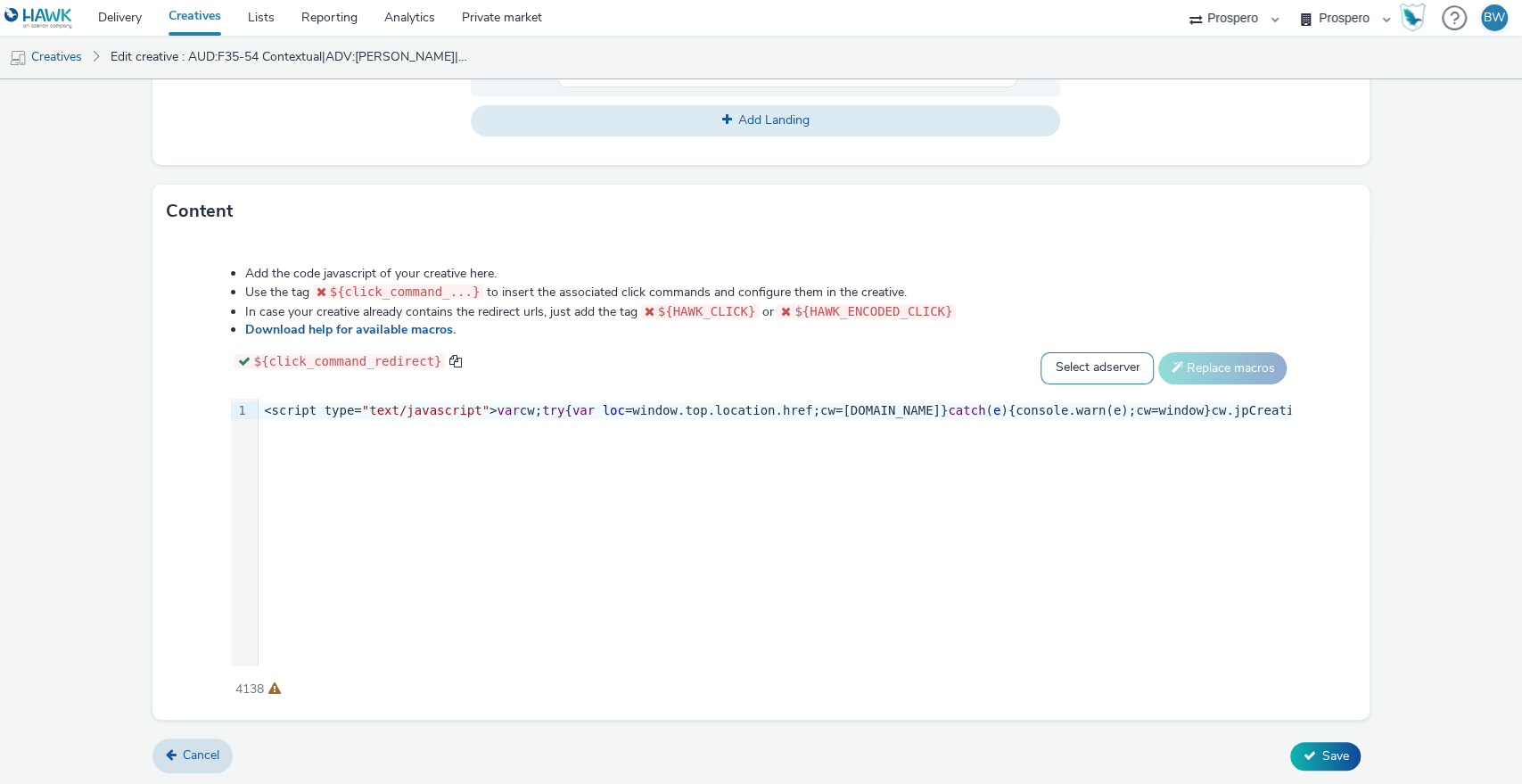
select select "dcm"
click at [1040, 352] on select "Select adserver Sizmek DCM Adform Sting" at bounding box center [1096, 368] width 113 height 32
click at [1195, 365] on button "Replace macros" at bounding box center [1222, 368] width 128 height 32
click at [1302, 749] on icon at bounding box center [1308, 755] width 12 height 12
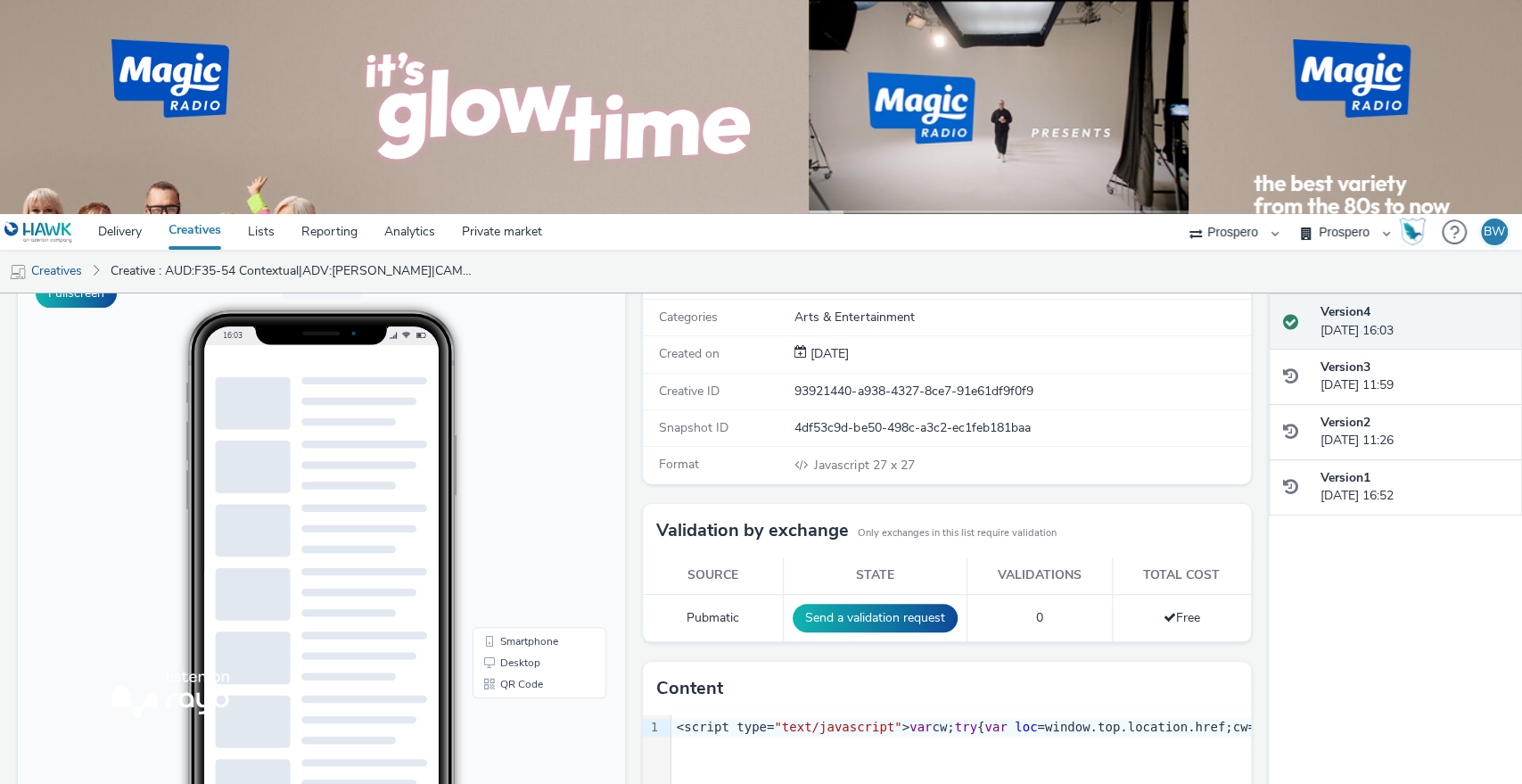
scroll to position [178, 0]
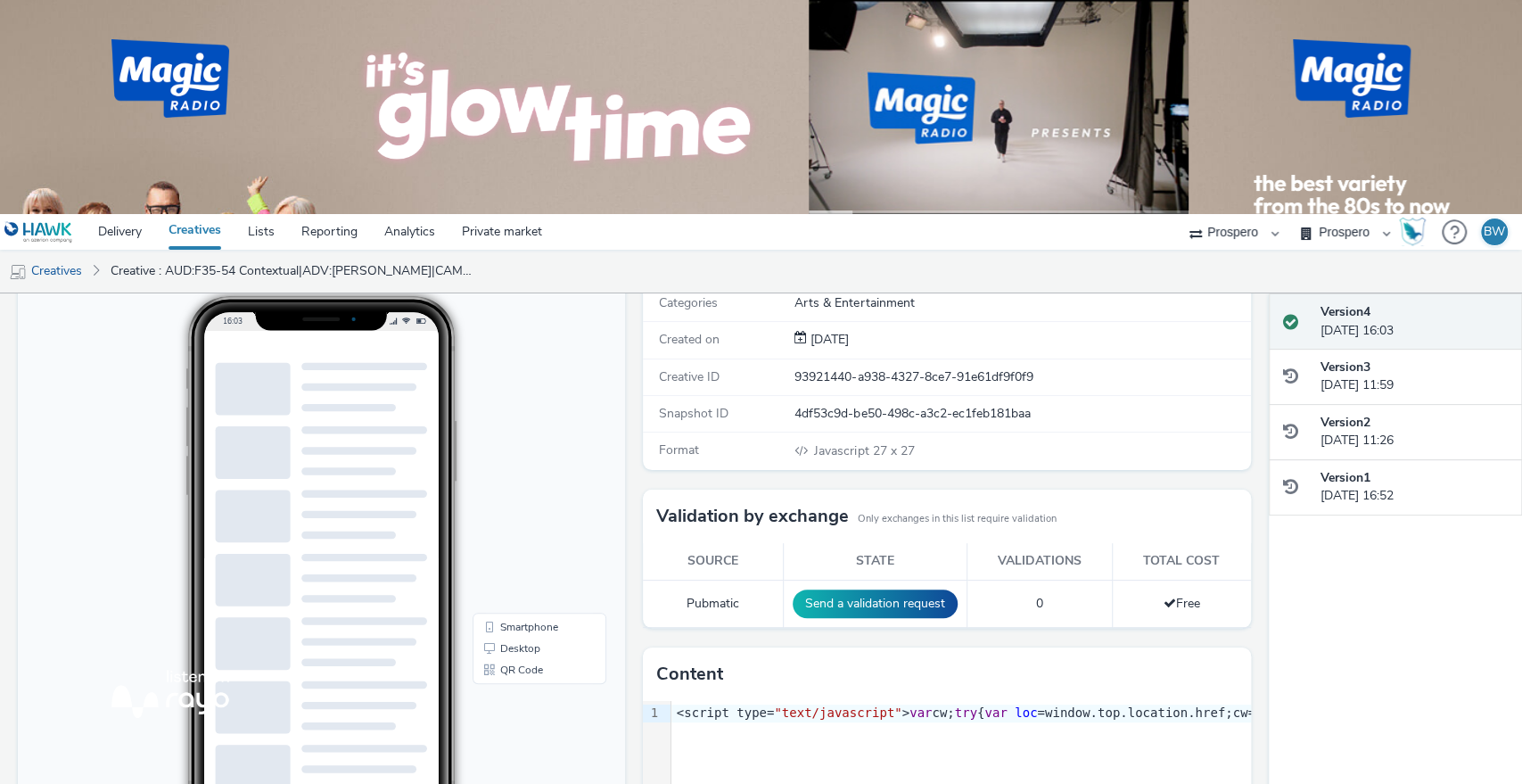
click at [634, 488] on div "Redirect URL ${click_command_redirect} [URL][DOMAIN_NAME] Categories Arts & Ent…" at bounding box center [942, 622] width 616 height 751
